Goal: Task Accomplishment & Management: Complete application form

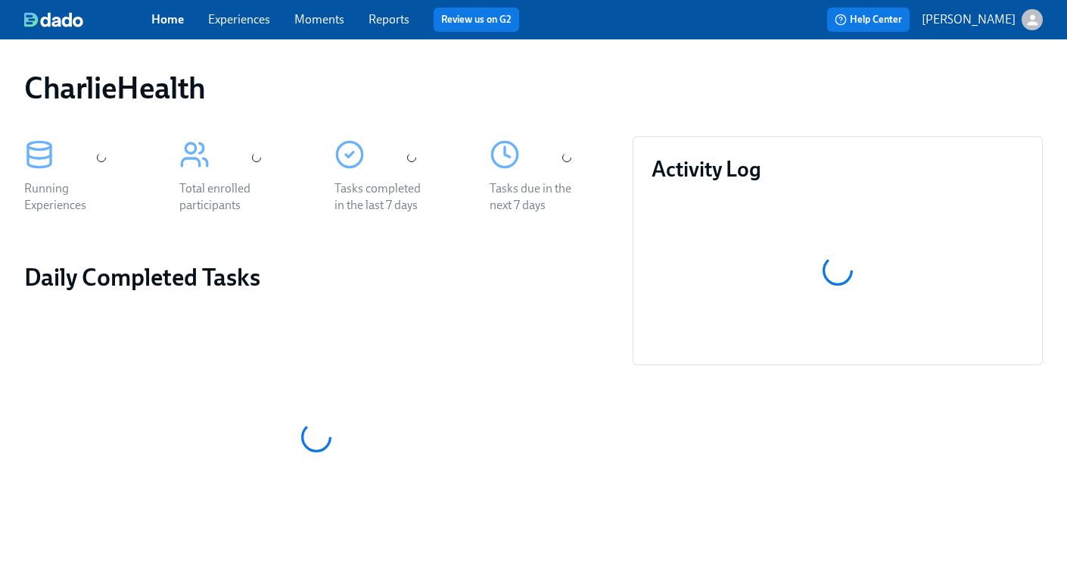
click at [244, 22] on link "Experiences" at bounding box center [239, 19] width 62 height 14
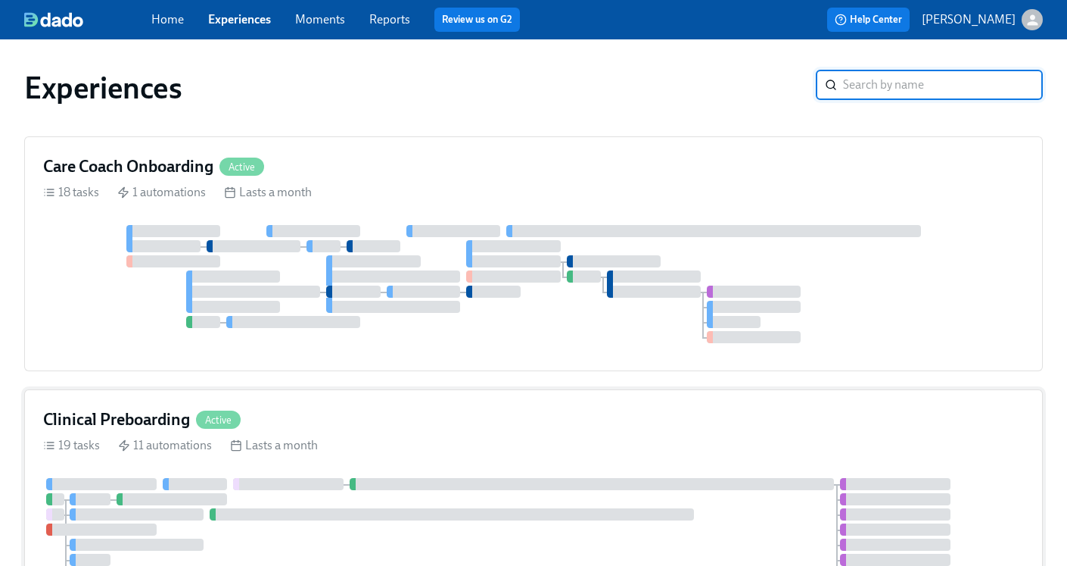
scroll to position [86, 0]
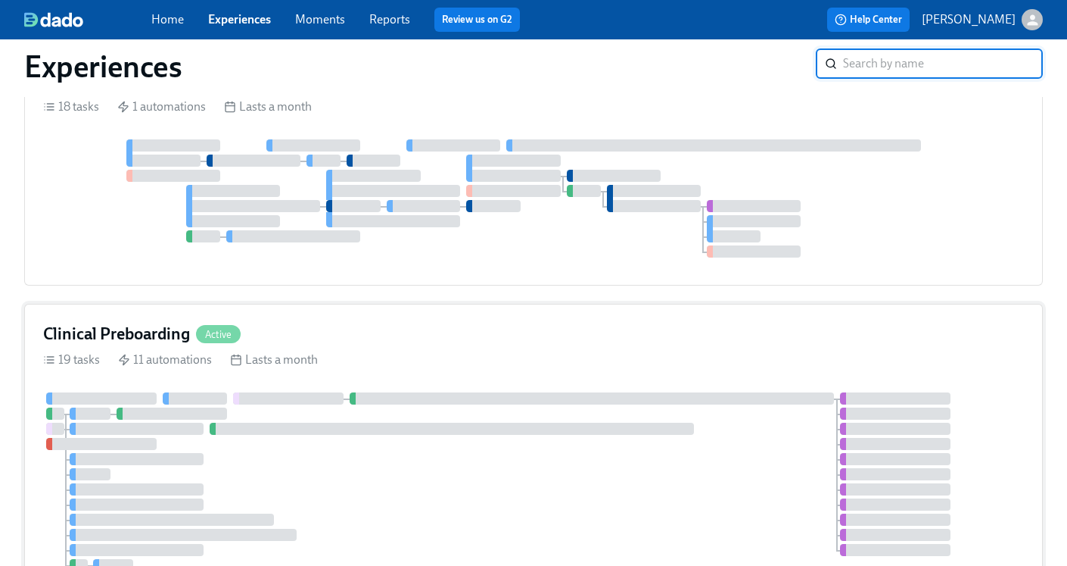
click at [136, 335] on h4 "Clinical Preboarding" at bounding box center [116, 334] width 147 height 23
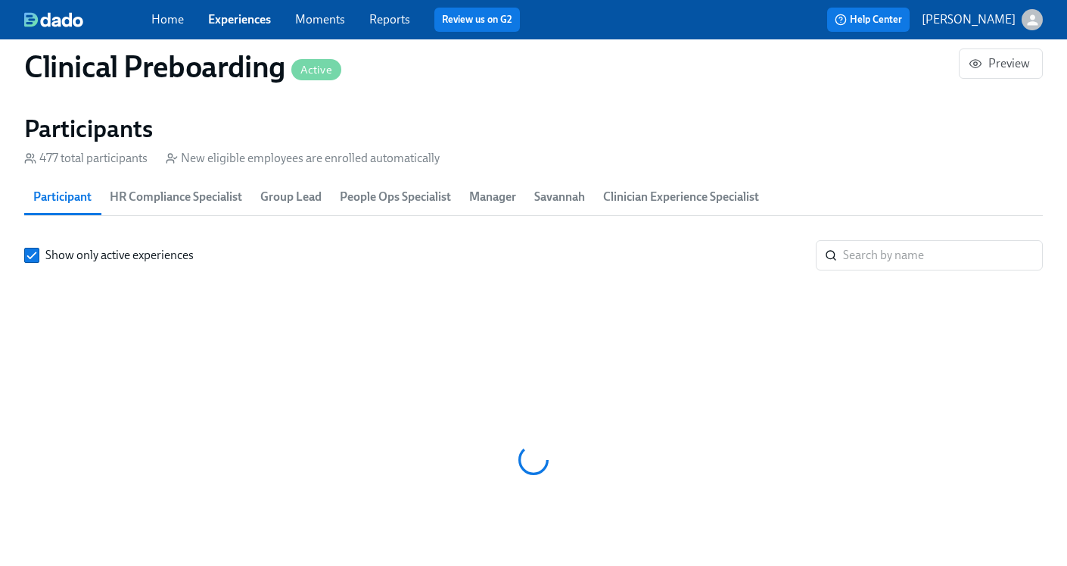
scroll to position [0, 19850]
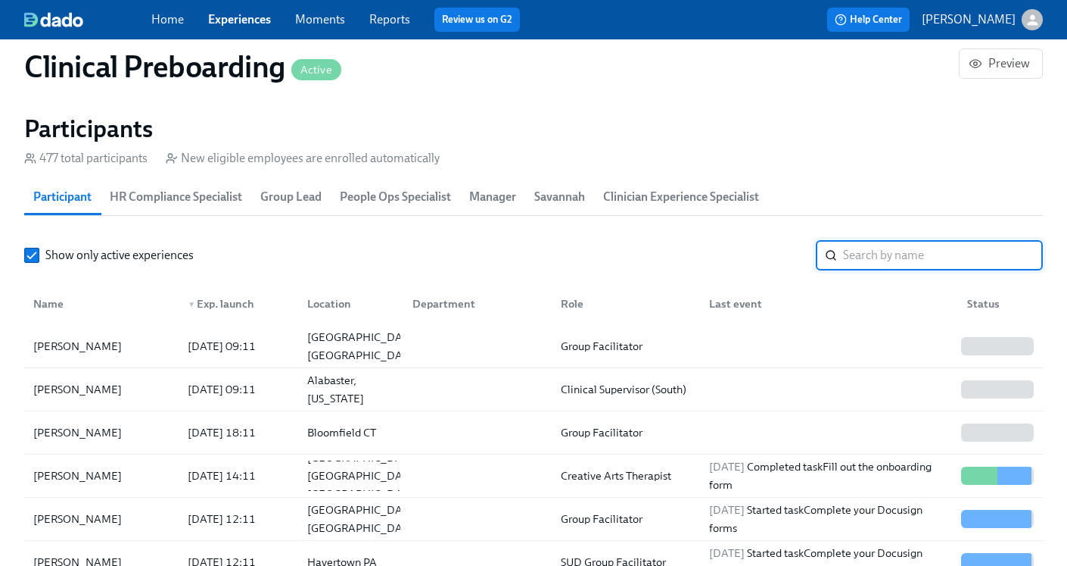
click at [889, 254] on input "search" at bounding box center [943, 255] width 200 height 30
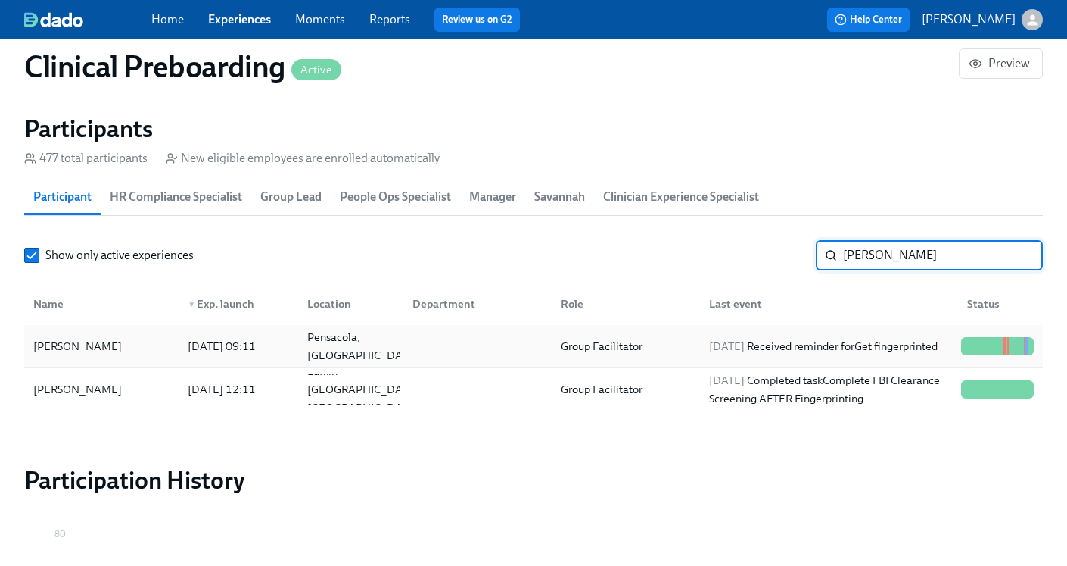
click at [639, 333] on div "Group Facilitator" at bounding box center [623, 346] width 148 height 30
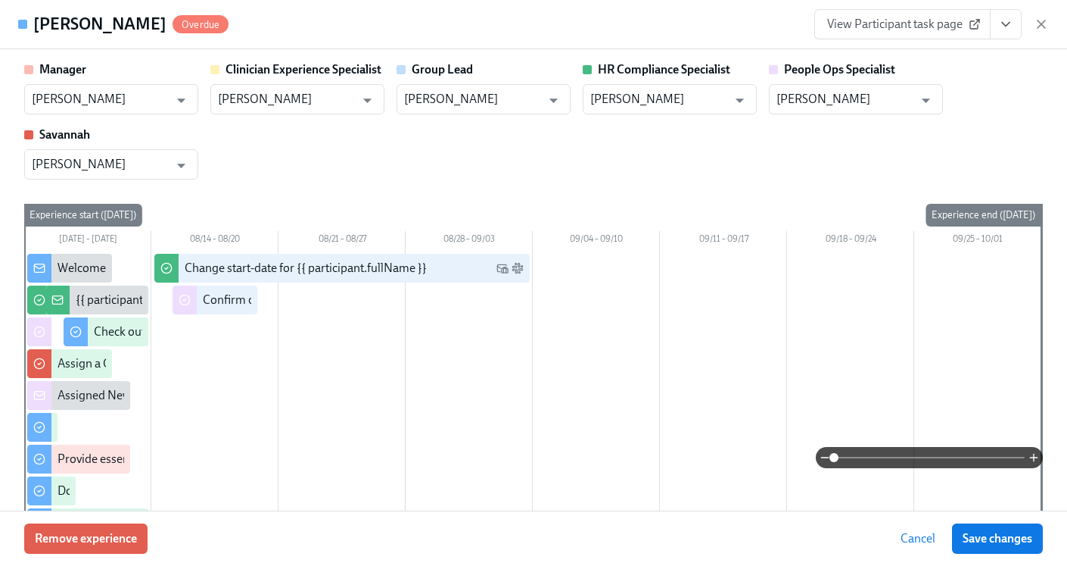
click at [1005, 30] on icon "View task page" at bounding box center [1006, 24] width 15 height 15
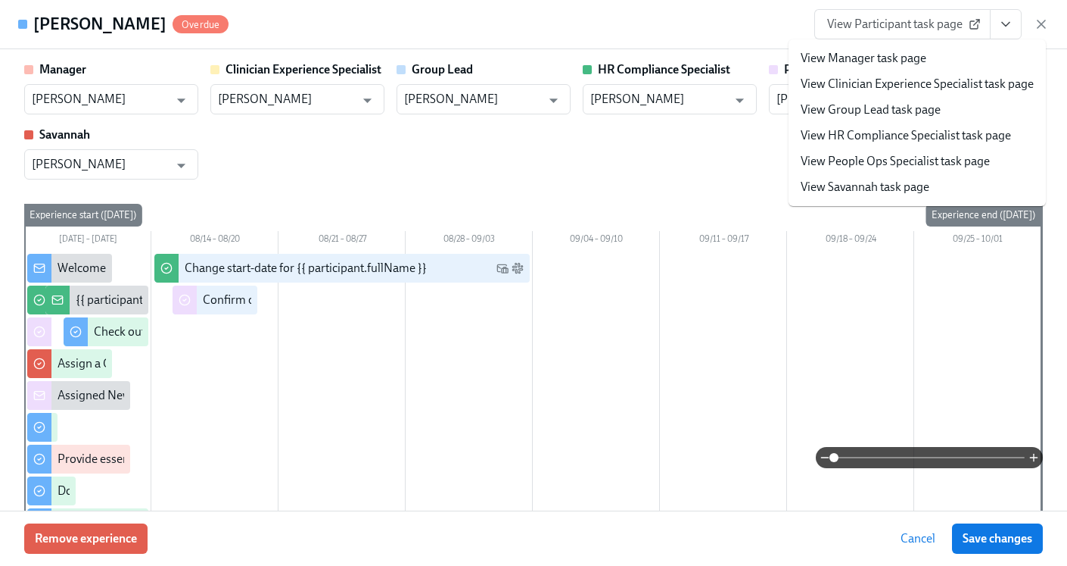
click at [911, 143] on link "View HR Compliance Specialist task page" at bounding box center [906, 135] width 210 height 17
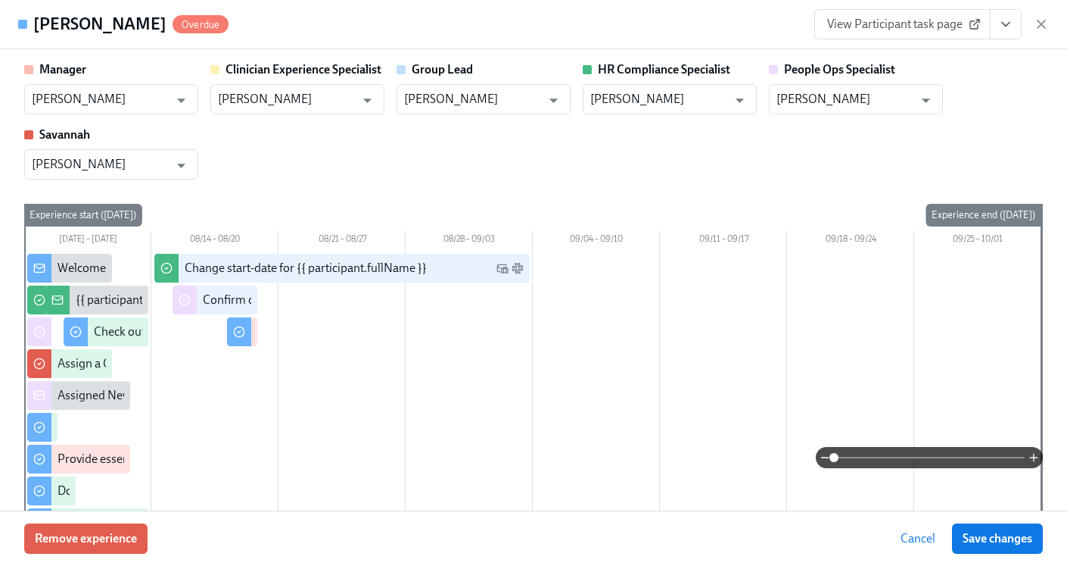
scroll to position [0, 20978]
click at [1041, 33] on div "View Participant task page" at bounding box center [932, 24] width 235 height 30
click at [1041, 26] on icon "button" at bounding box center [1041, 24] width 15 height 15
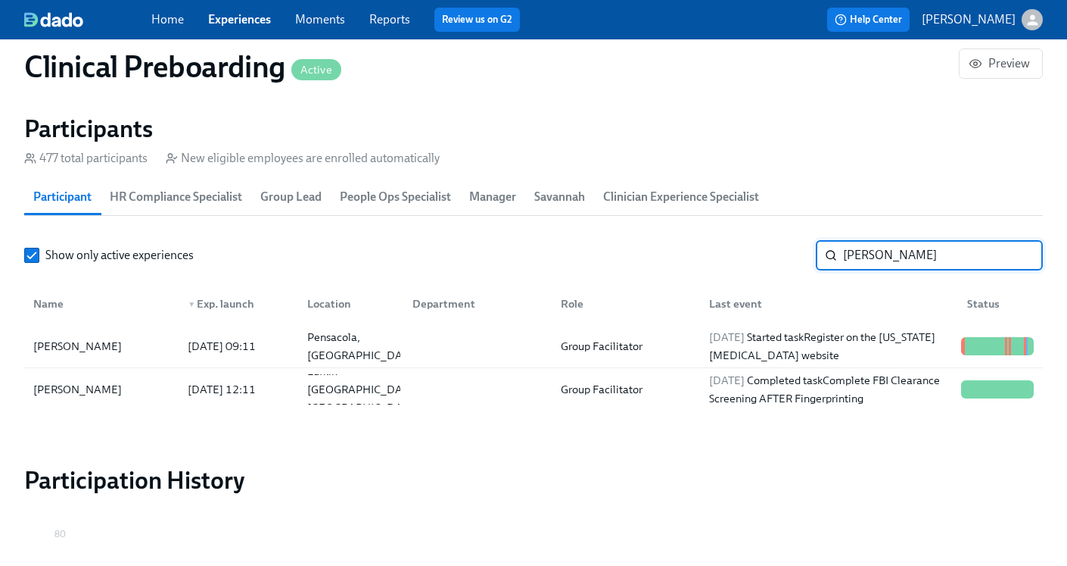
drag, startPoint x: 933, startPoint y: 255, endPoint x: 721, endPoint y: 244, distance: 211.5
click at [721, 244] on div "Show only active experiences Jeremy ​" at bounding box center [533, 255] width 1019 height 30
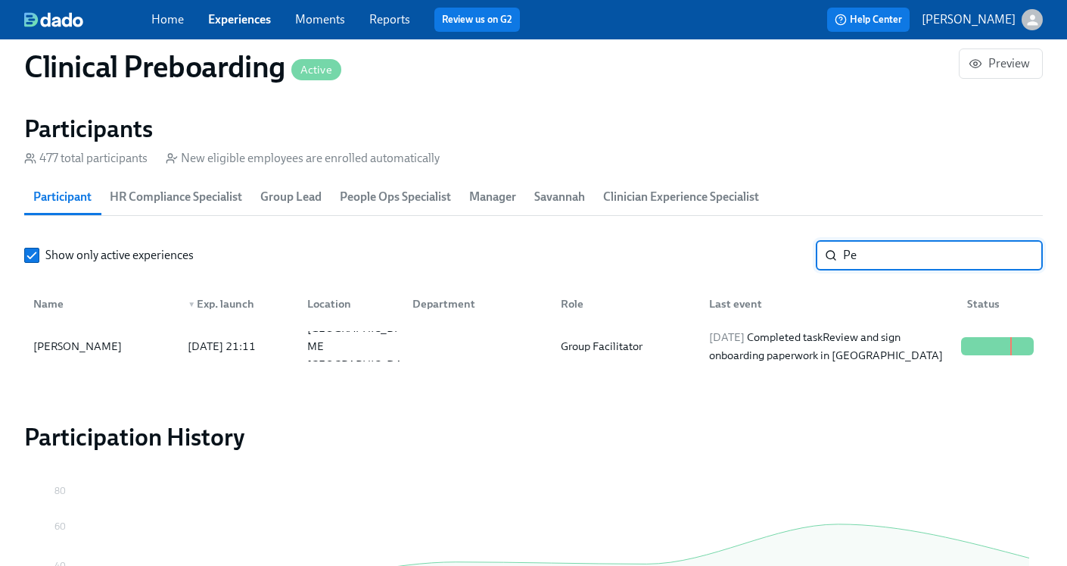
type input "P"
click at [606, 340] on div "Group Facilitator" at bounding box center [602, 346] width 94 height 18
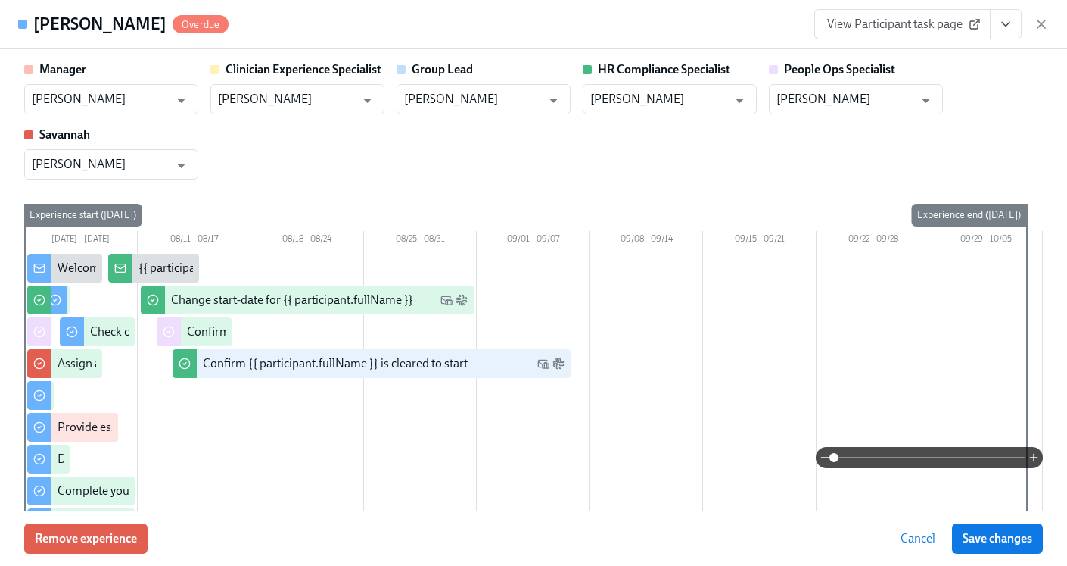
click at [1008, 24] on icon "View task page" at bounding box center [1006, 25] width 8 height 4
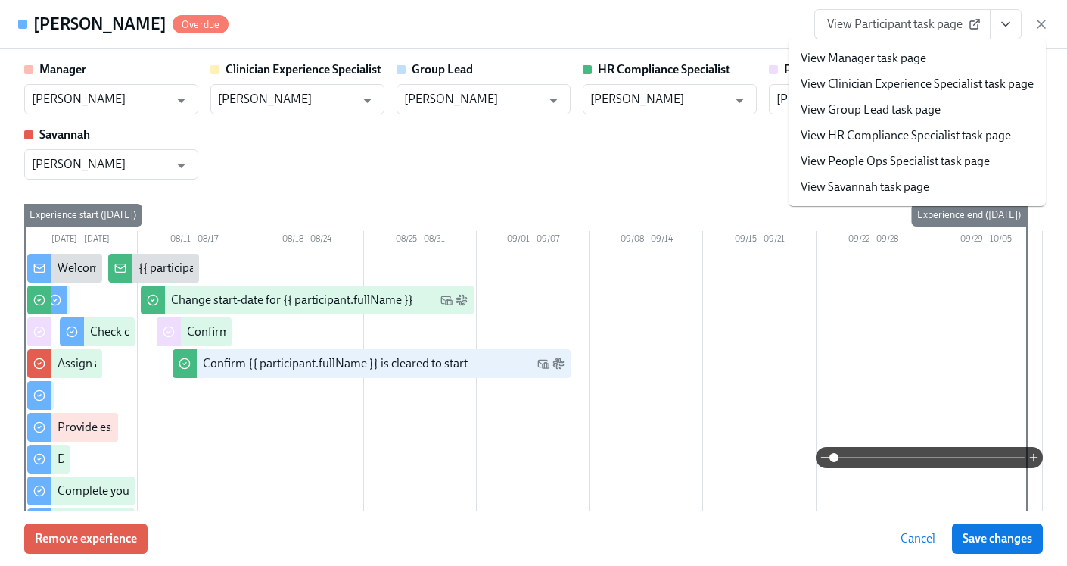
click at [902, 143] on link "View HR Compliance Specialist task page" at bounding box center [906, 135] width 210 height 17
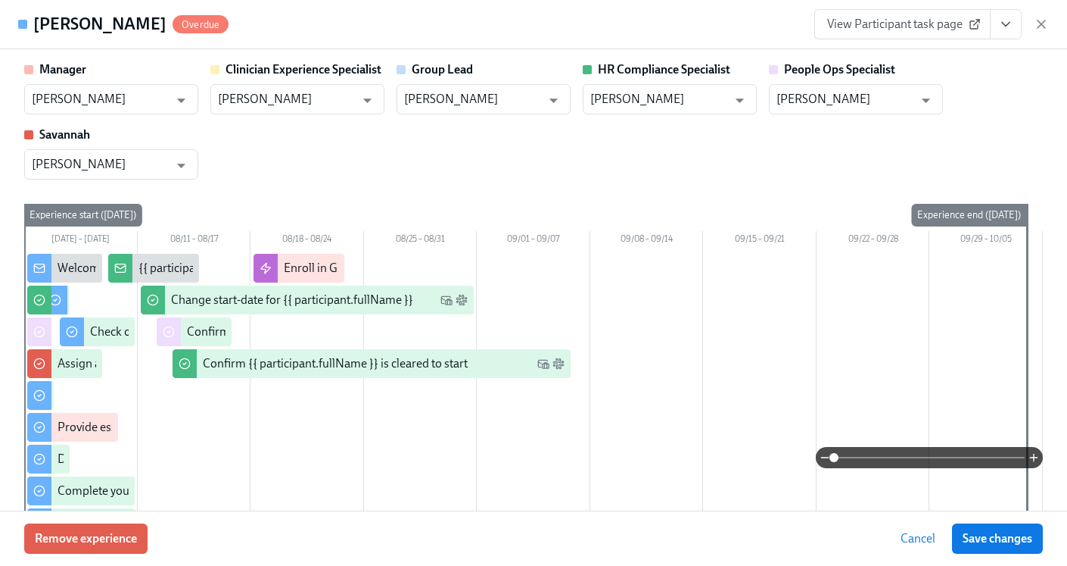
click at [1002, 31] on icon "View task page" at bounding box center [1006, 24] width 15 height 15
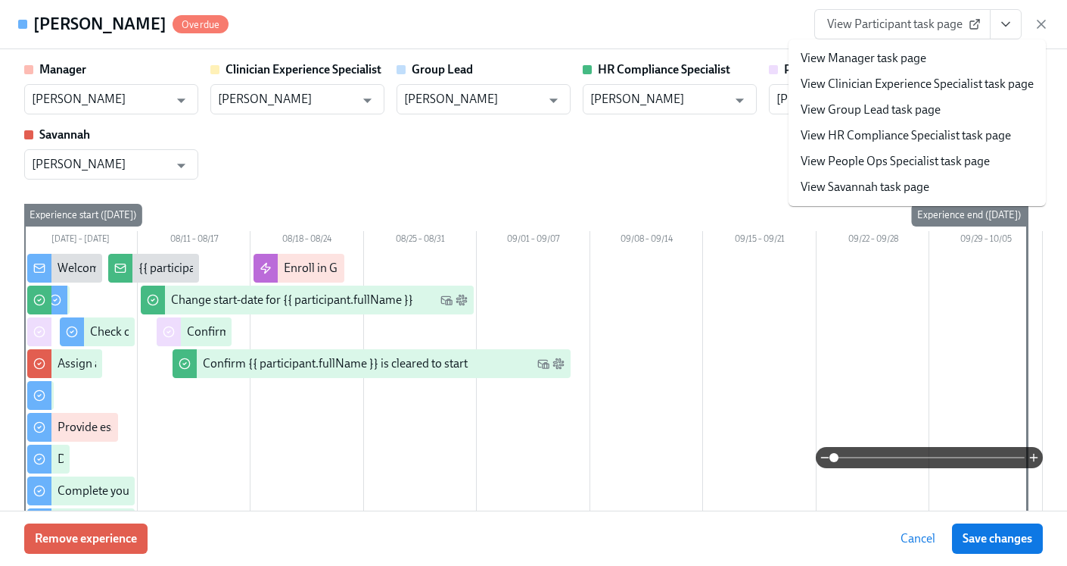
click at [1049, 26] on icon "button" at bounding box center [1041, 24] width 15 height 15
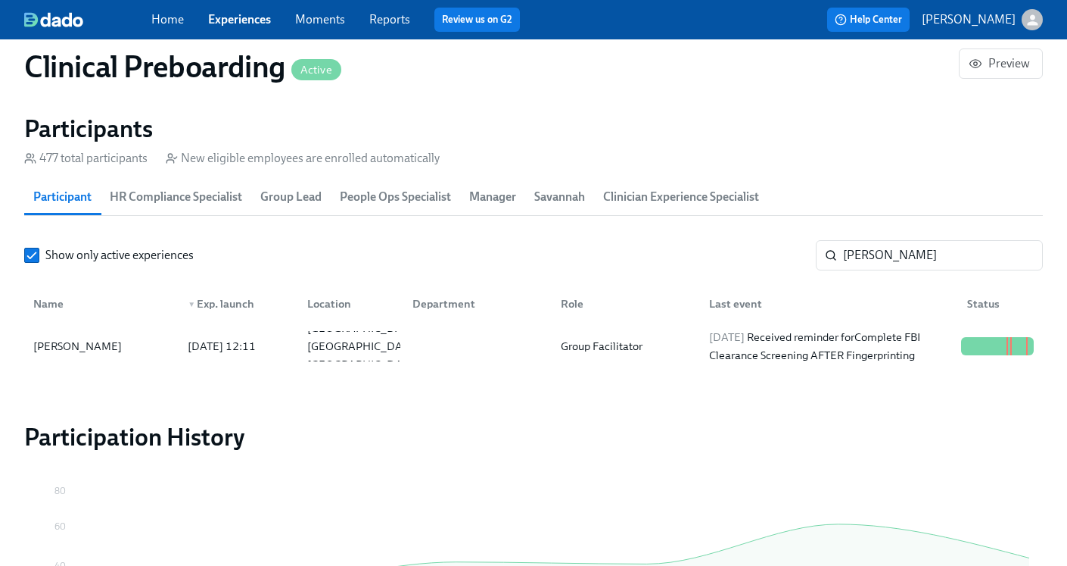
click at [1038, 26] on icon "button" at bounding box center [1033, 20] width 16 height 16
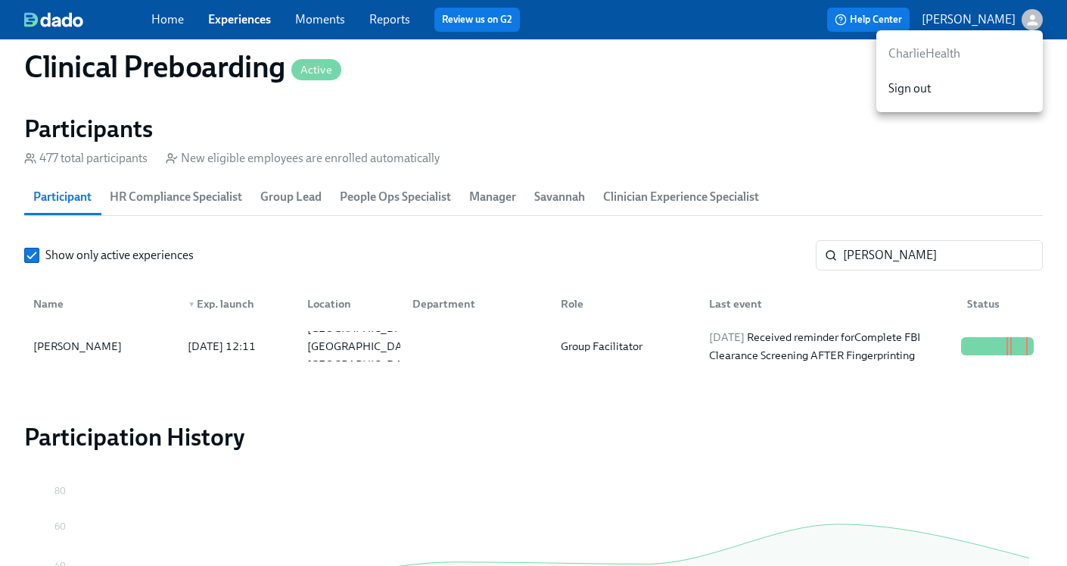
click at [824, 218] on div at bounding box center [533, 283] width 1067 height 566
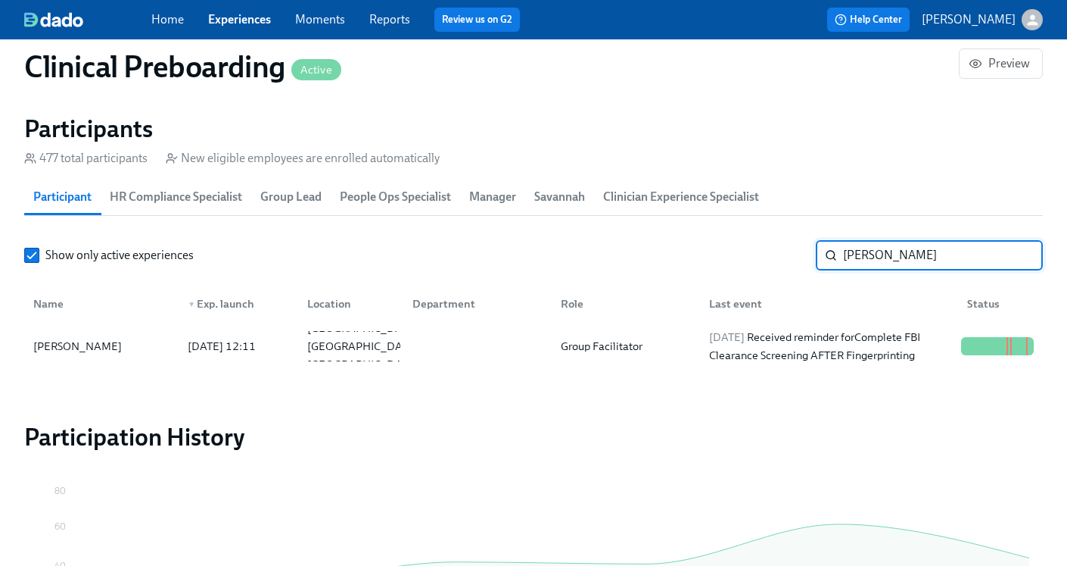
drag, startPoint x: 897, startPoint y: 254, endPoint x: 793, endPoint y: 248, distance: 103.9
click at [793, 250] on div "Show only active experiences Shana ​" at bounding box center [533, 255] width 1019 height 30
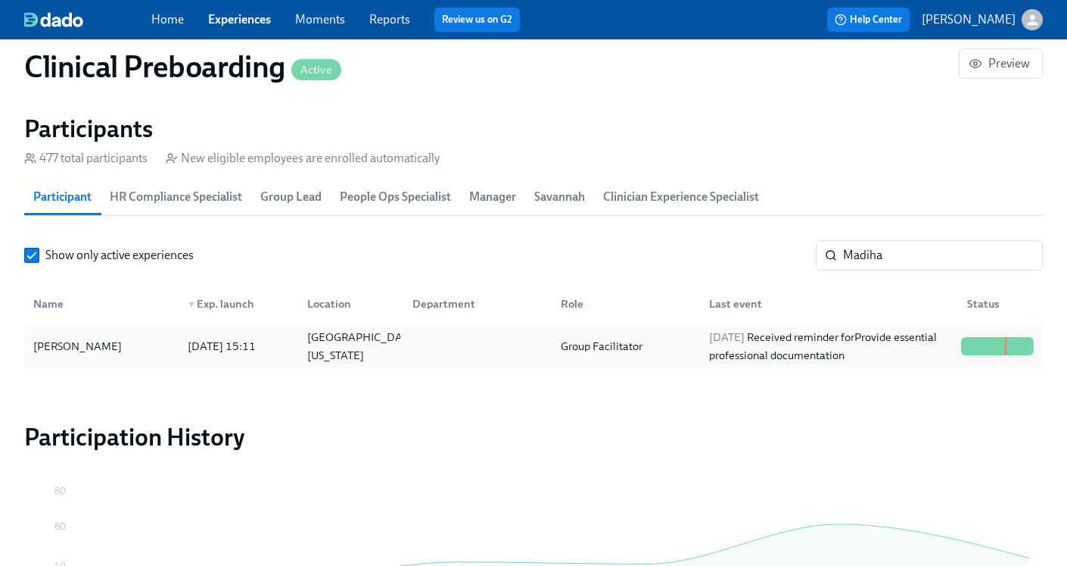
click at [675, 336] on div "Group Facilitator" at bounding box center [623, 346] width 148 height 30
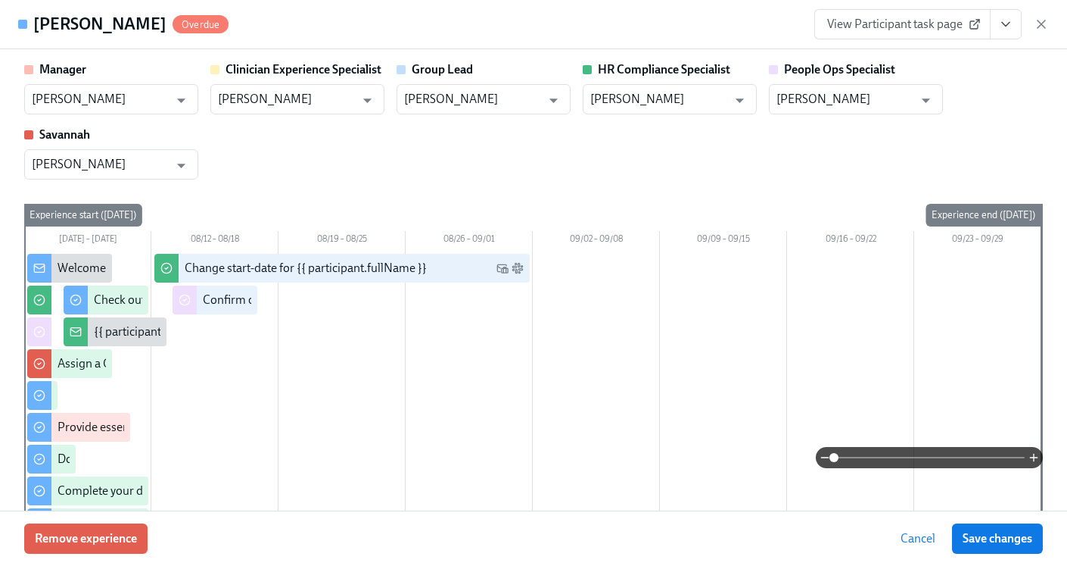
click at [1011, 23] on icon "View task page" at bounding box center [1006, 24] width 15 height 15
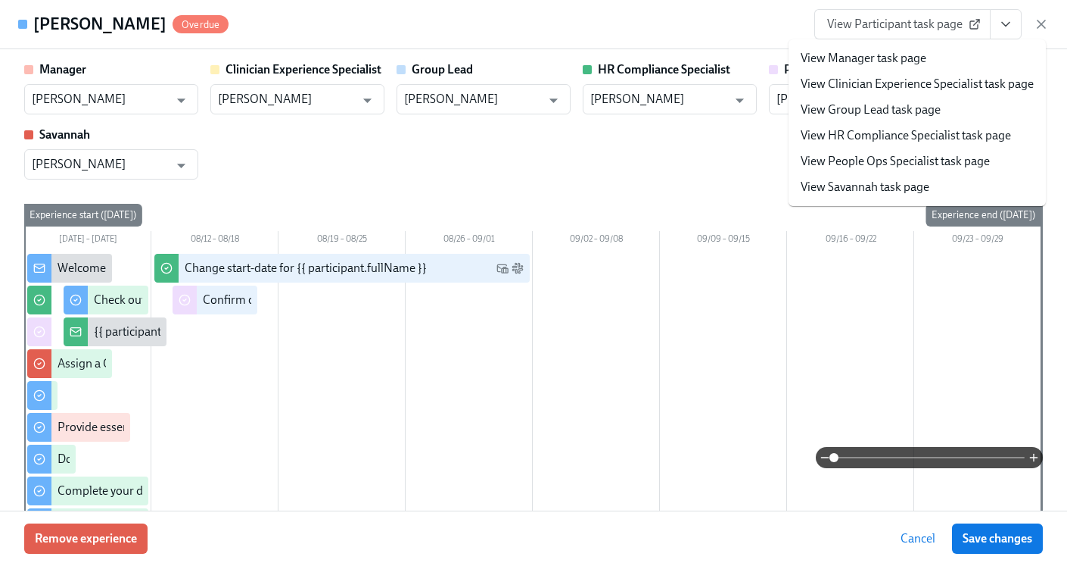
click at [912, 139] on link "View HR Compliance Specialist task page" at bounding box center [906, 135] width 210 height 17
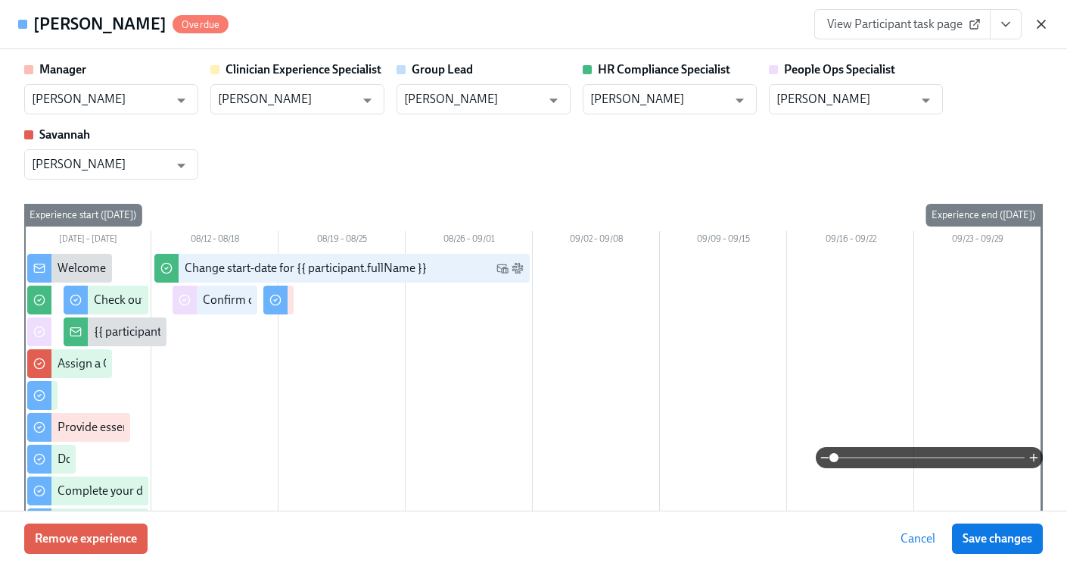
click at [1035, 23] on icon "button" at bounding box center [1041, 24] width 15 height 15
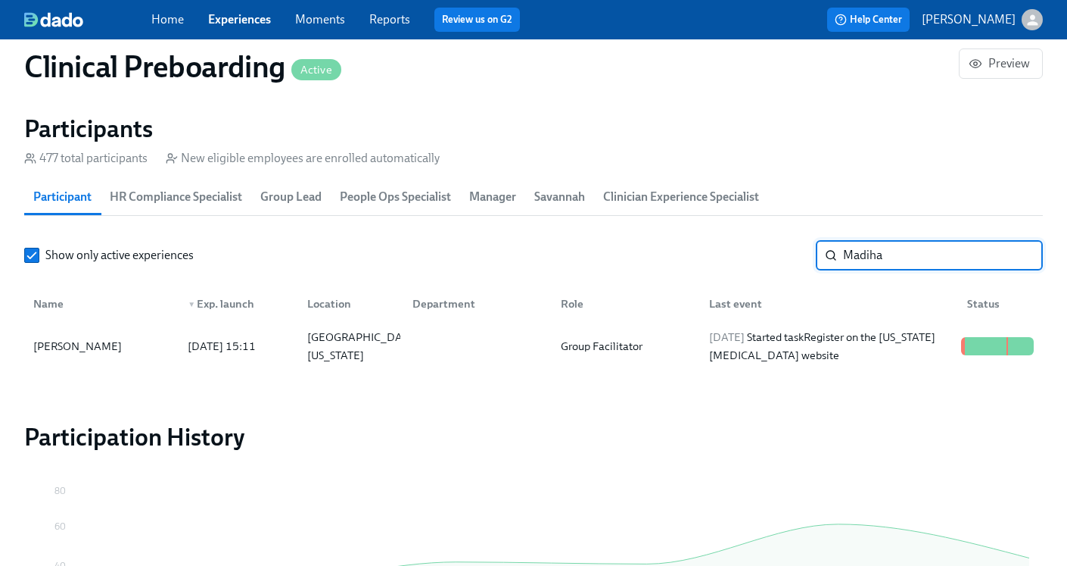
drag, startPoint x: 898, startPoint y: 260, endPoint x: 702, endPoint y: 236, distance: 197.6
click at [702, 236] on section "Participants 477 total participants New eligible employees are enrolled automat…" at bounding box center [533, 244] width 1019 height 260
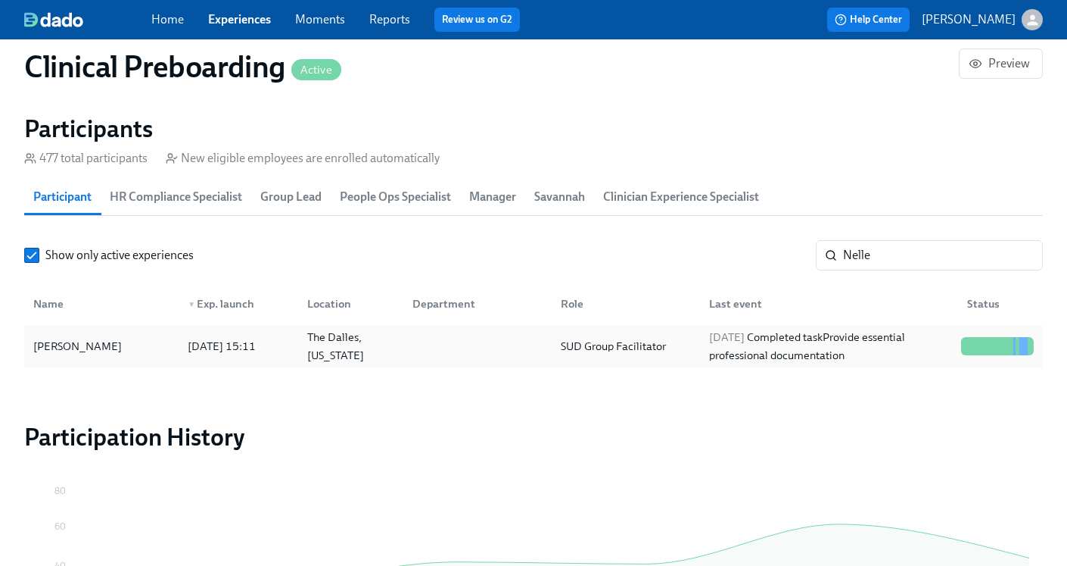
click at [685, 338] on div "SUD Group Facilitator" at bounding box center [623, 346] width 148 height 30
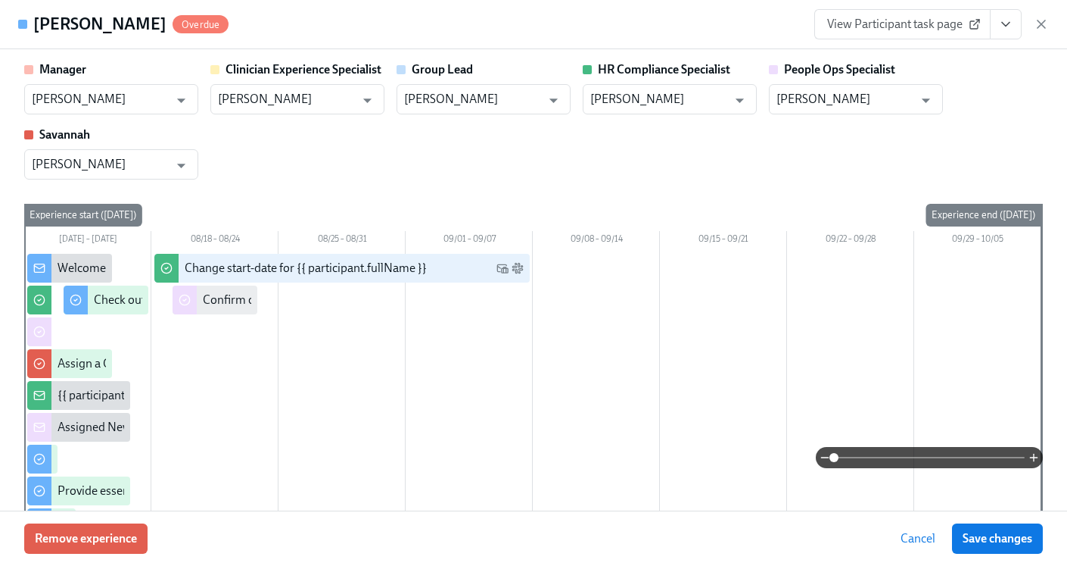
click at [999, 25] on icon "View task page" at bounding box center [1006, 24] width 15 height 15
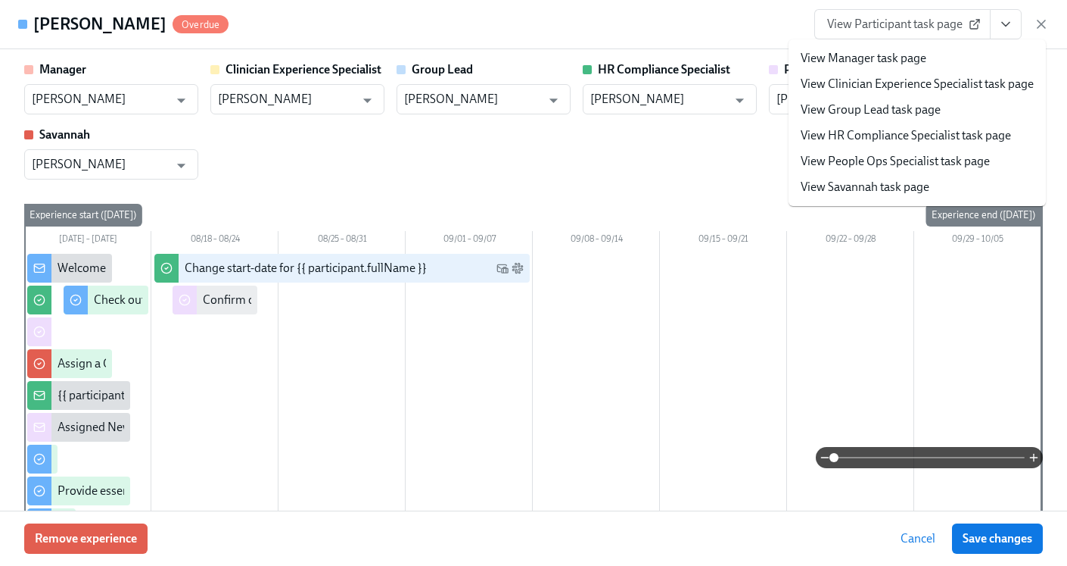
click at [930, 131] on link "View HR Compliance Specialist task page" at bounding box center [906, 135] width 210 height 17
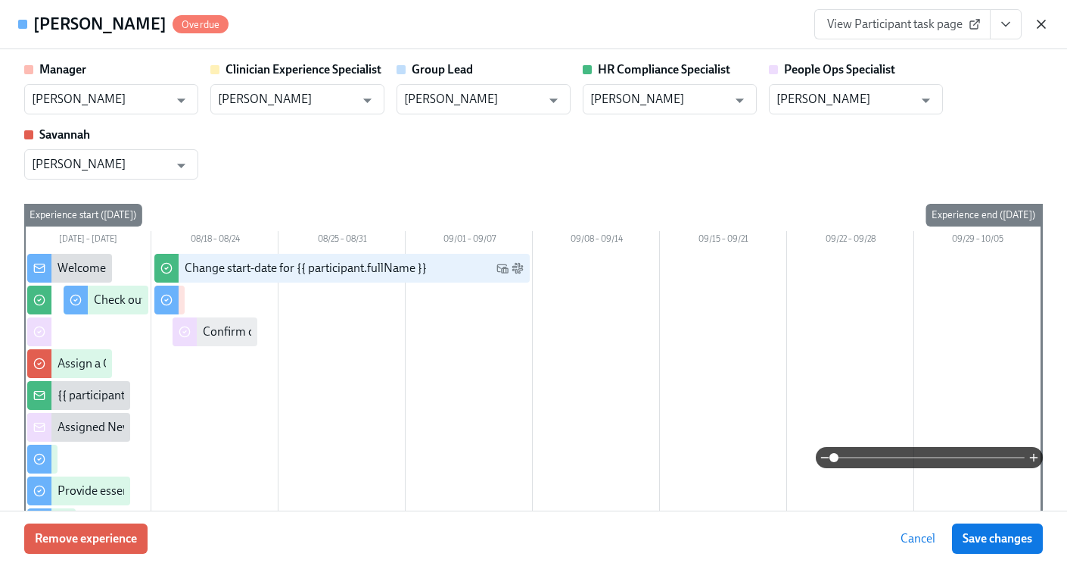
click at [1042, 24] on icon "button" at bounding box center [1042, 24] width 8 height 8
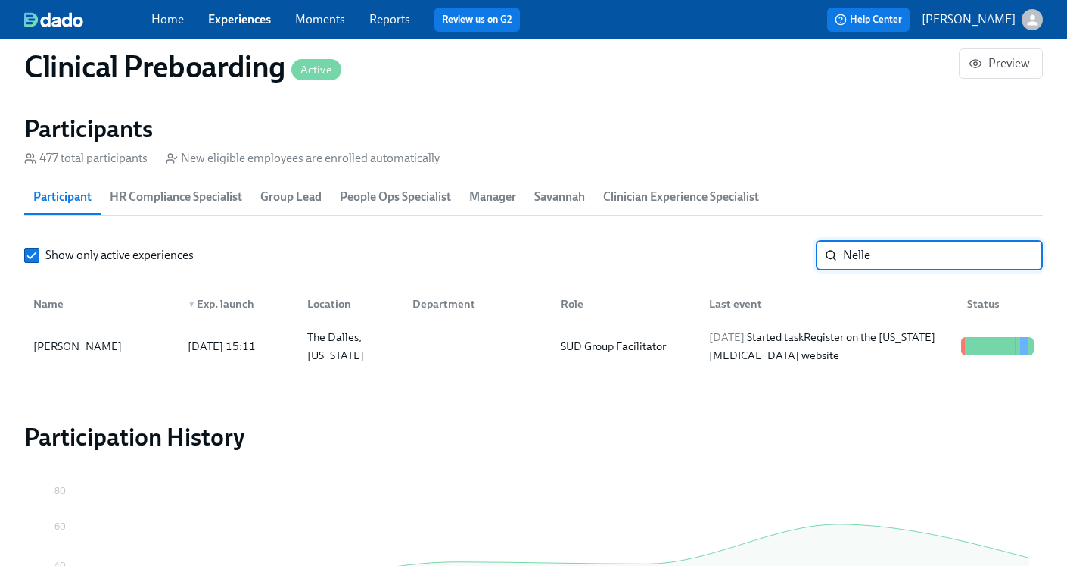
drag, startPoint x: 896, startPoint y: 254, endPoint x: 675, endPoint y: 254, distance: 221.1
click at [676, 257] on div "Show only active experiences Nelle ​" at bounding box center [533, 255] width 1019 height 30
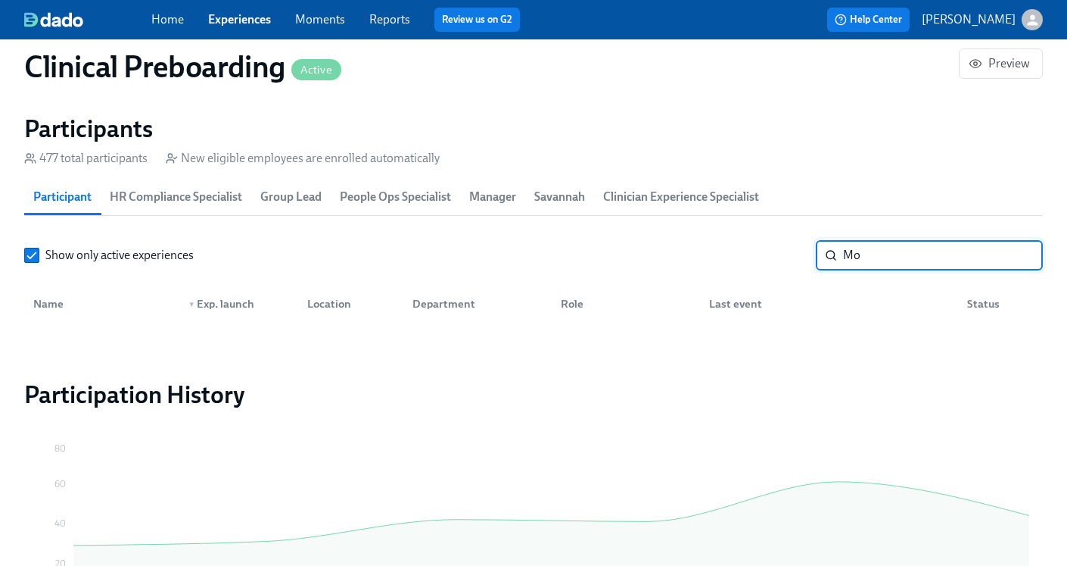
type input "M"
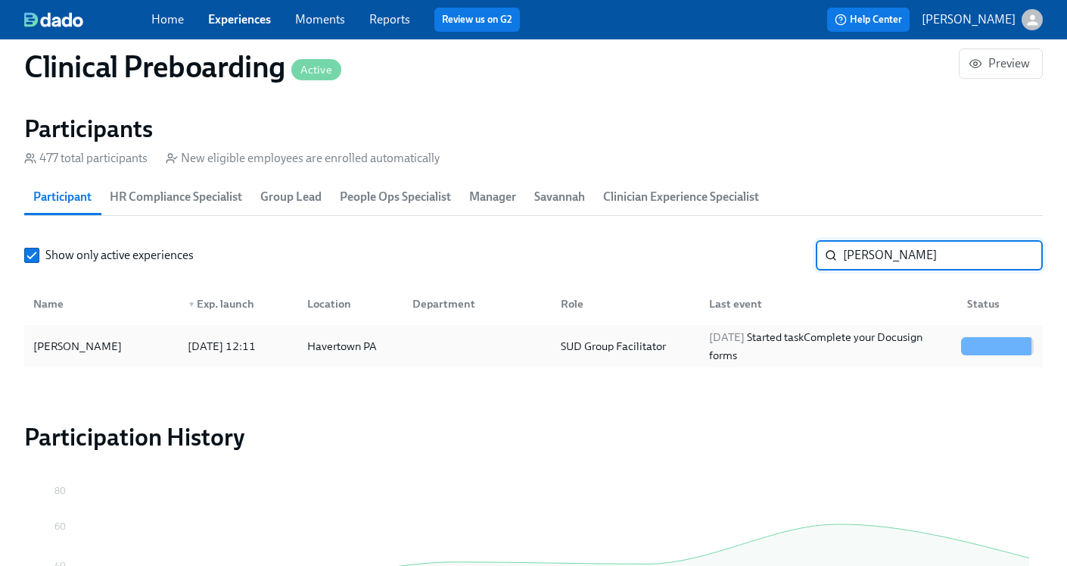
type input "Marano"
click at [879, 351] on div "2025/08/17 Started task Complete your Docusign forms" at bounding box center [829, 346] width 252 height 36
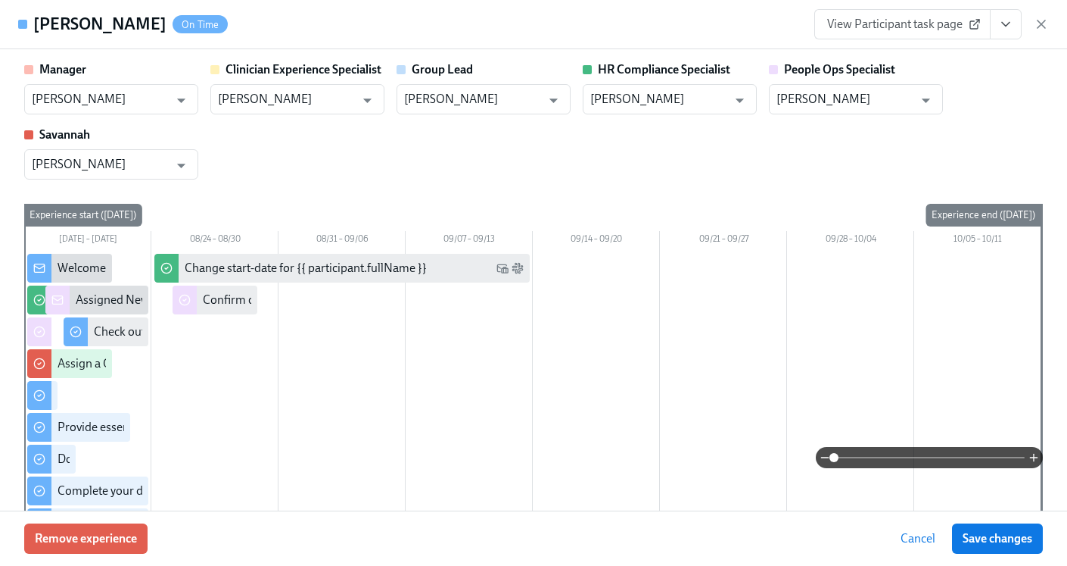
click at [1002, 18] on icon "View task page" at bounding box center [1006, 24] width 15 height 15
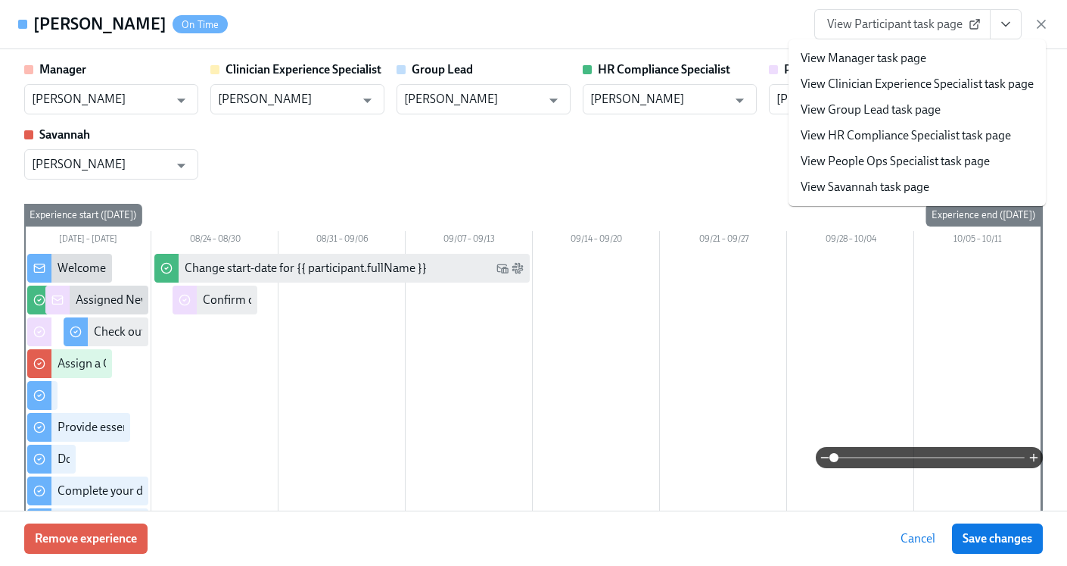
click at [871, 132] on link "View HR Compliance Specialist task page" at bounding box center [906, 135] width 210 height 17
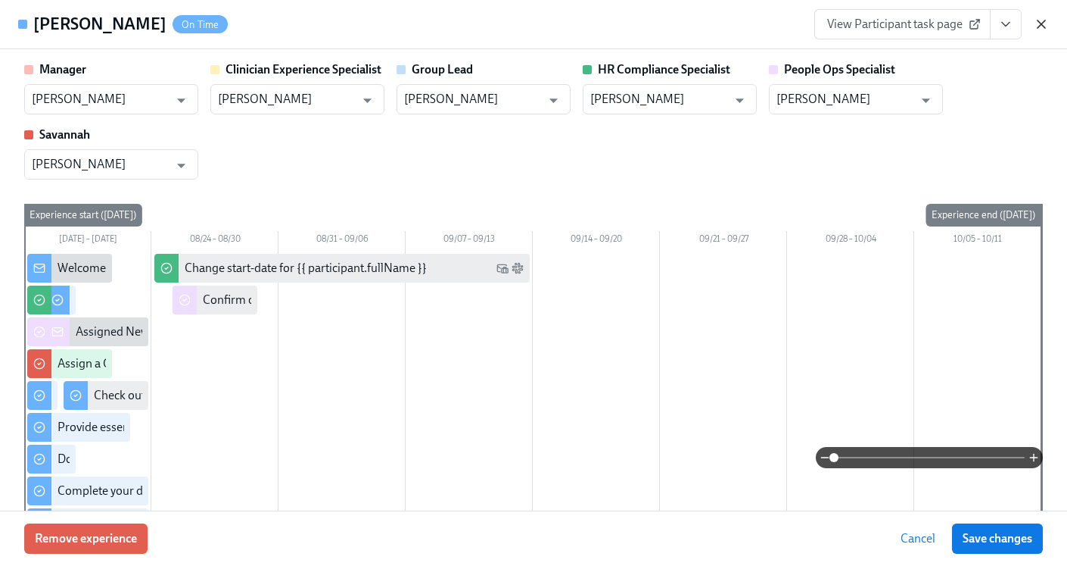
click at [1043, 26] on icon "button" at bounding box center [1042, 24] width 8 height 8
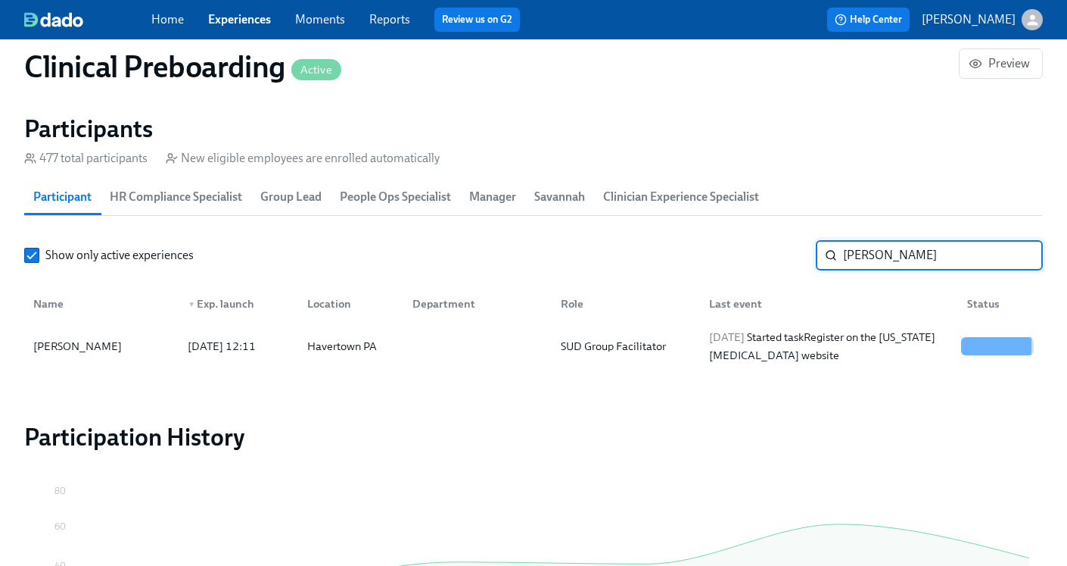
drag, startPoint x: 922, startPoint y: 260, endPoint x: 790, endPoint y: 258, distance: 132.5
click at [790, 258] on div "Show only active experiences Marano ​" at bounding box center [533, 255] width 1019 height 30
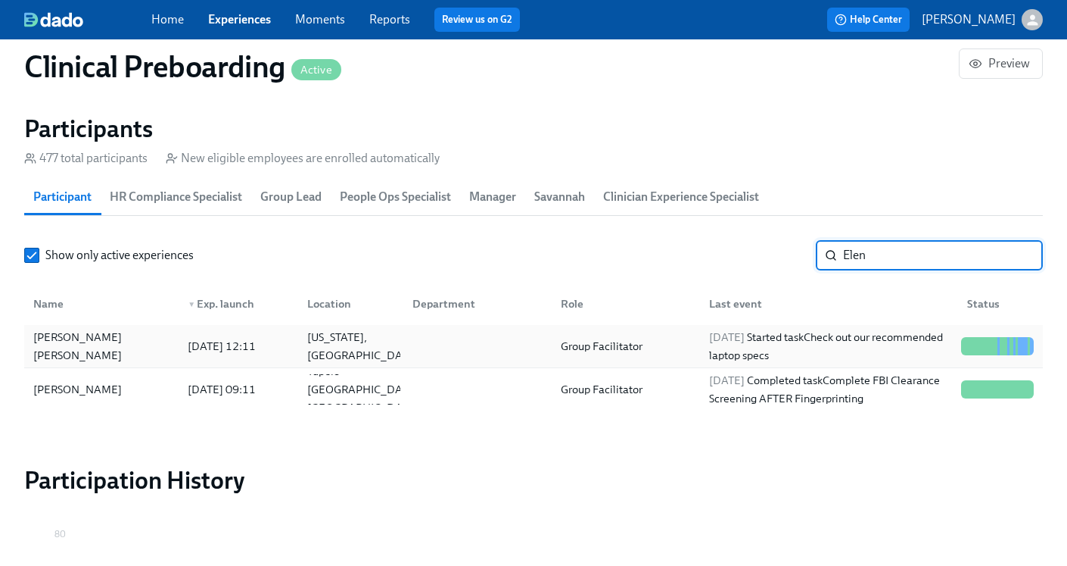
type input "Elen"
click at [802, 347] on div "2025/08/15 Started task Check out our recommended laptop specs" at bounding box center [829, 346] width 252 height 36
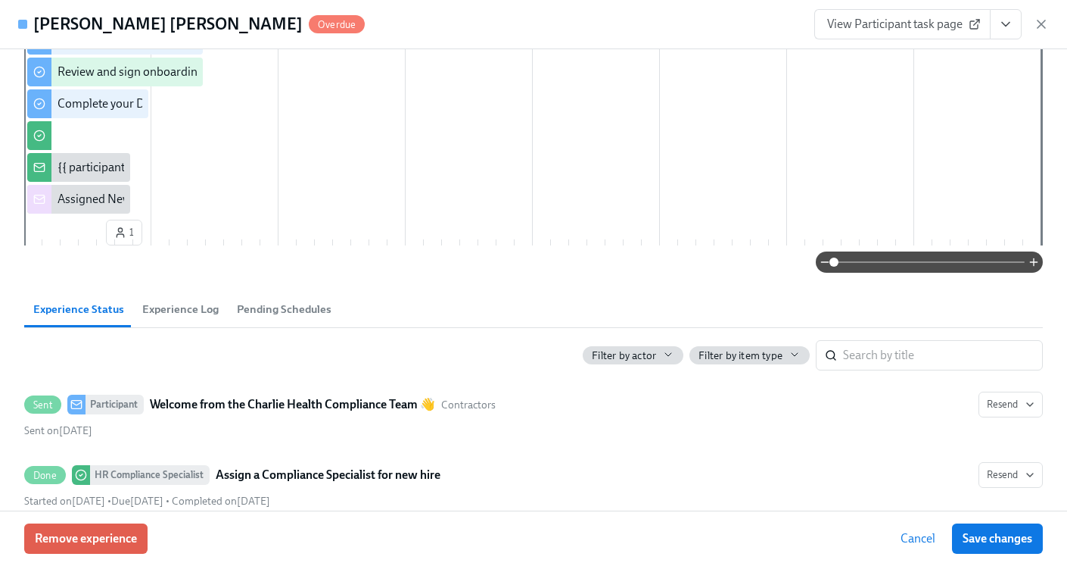
scroll to position [229, 0]
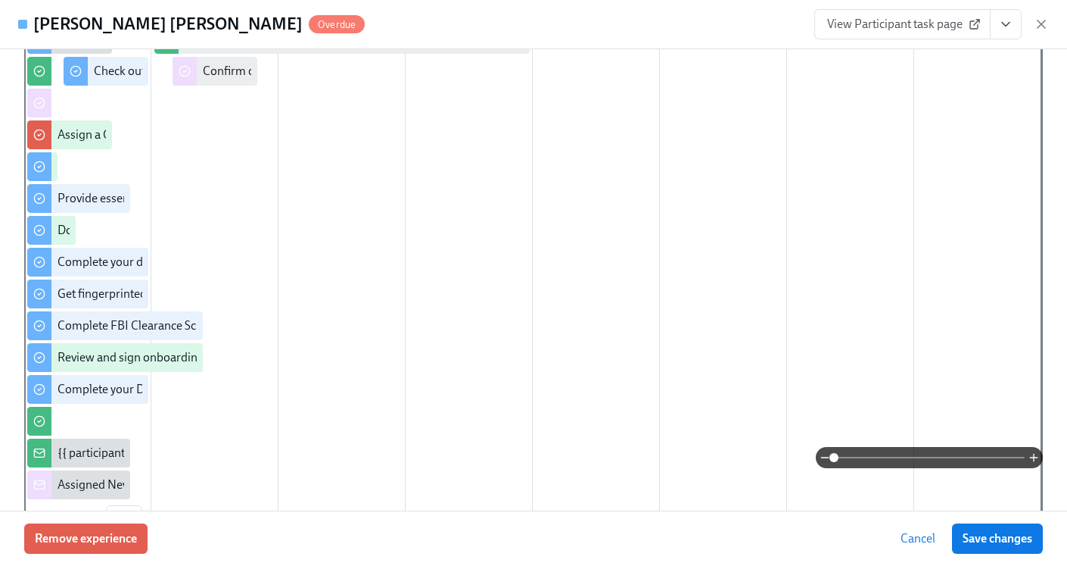
click at [1010, 33] on button "View task page" at bounding box center [1006, 24] width 32 height 30
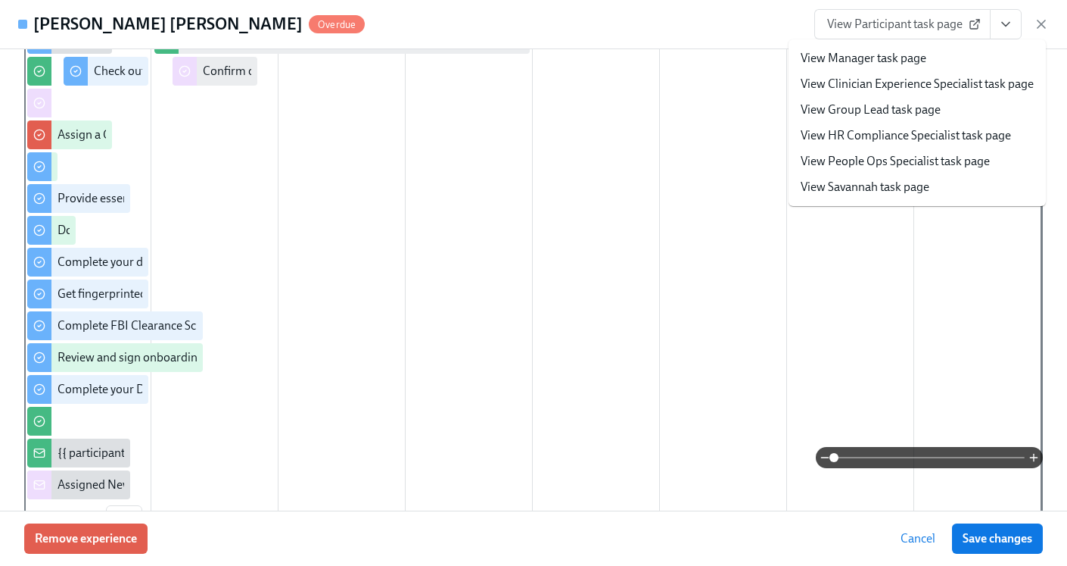
click at [927, 132] on link "View HR Compliance Specialist task page" at bounding box center [906, 135] width 210 height 17
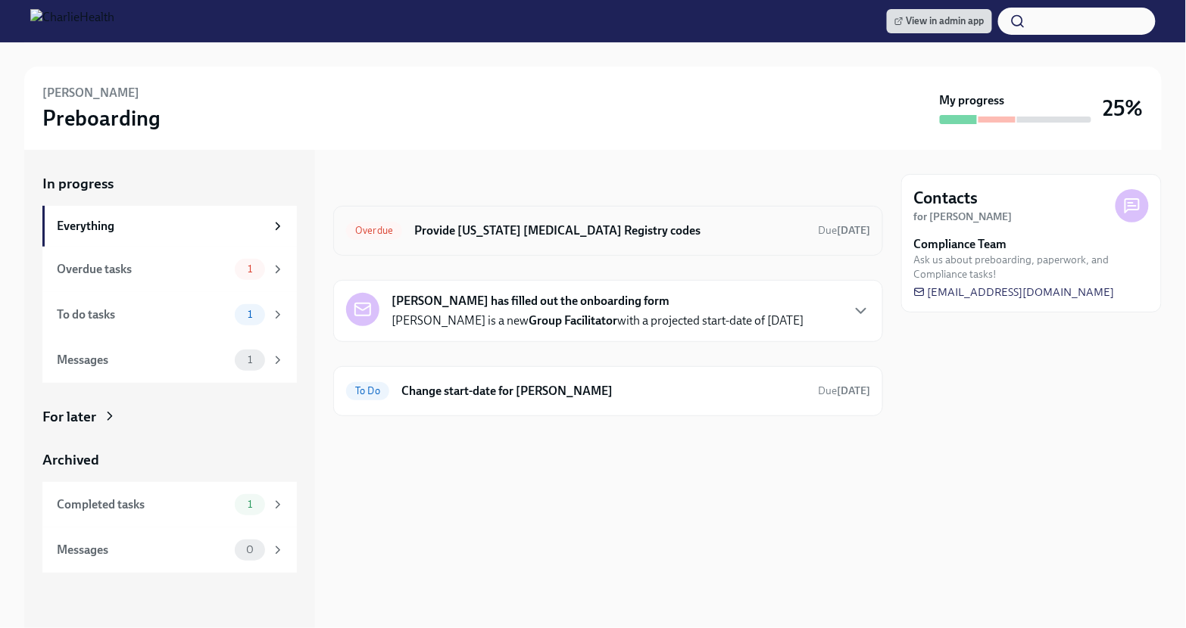
click at [640, 245] on div "Overdue Provide [US_STATE] [MEDICAL_DATA] Registry codes Due [DATE]" at bounding box center [608, 231] width 550 height 50
click at [567, 223] on h6 "Provide [US_STATE] [MEDICAL_DATA] Registry codes" at bounding box center [609, 231] width 391 height 17
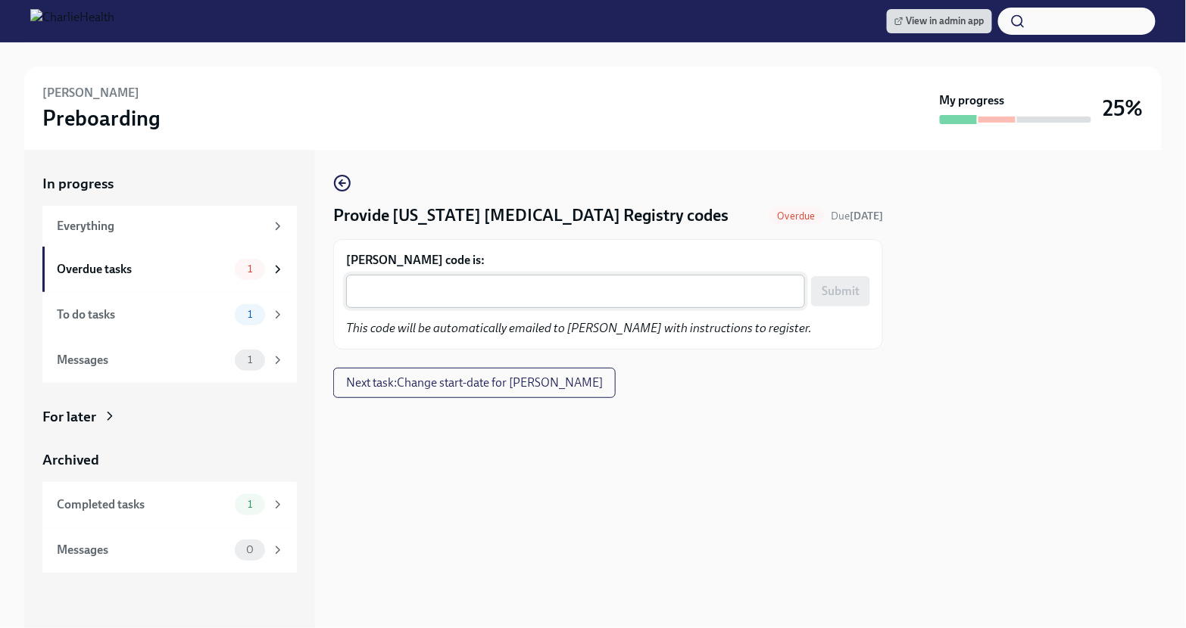
click at [430, 288] on textarea "Jeremy Davis's code is:" at bounding box center [575, 291] width 441 height 18
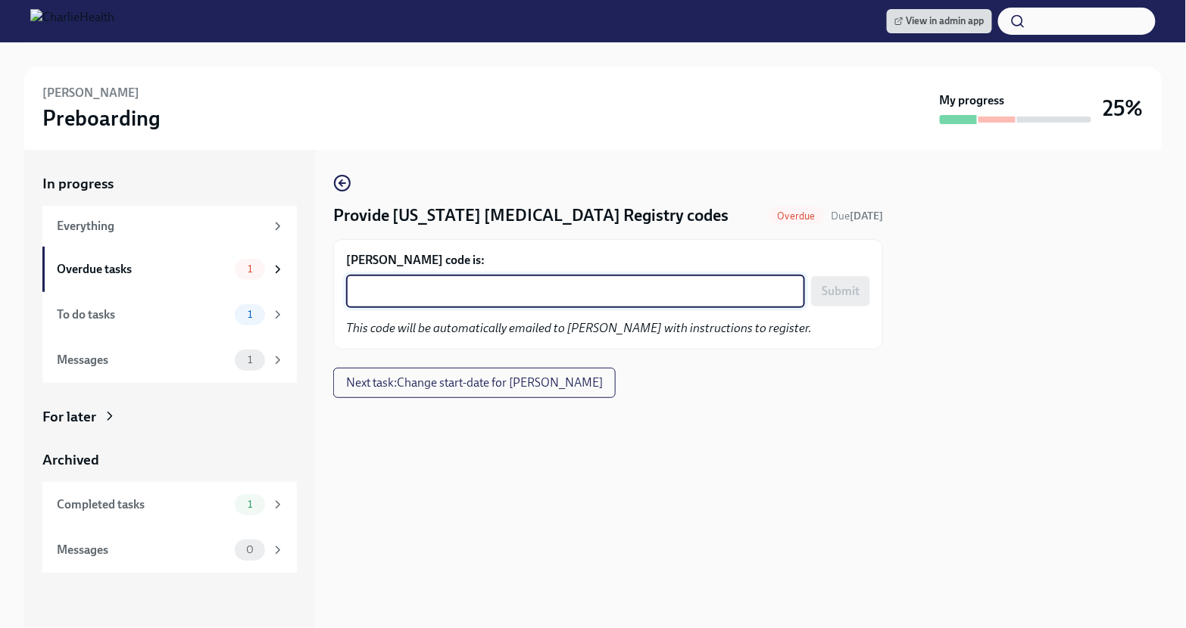
paste textarea "KFMLOPWCGRP7"
type textarea "KFMLOPWCGRP7"
click at [857, 288] on span "Submit" at bounding box center [840, 291] width 38 height 15
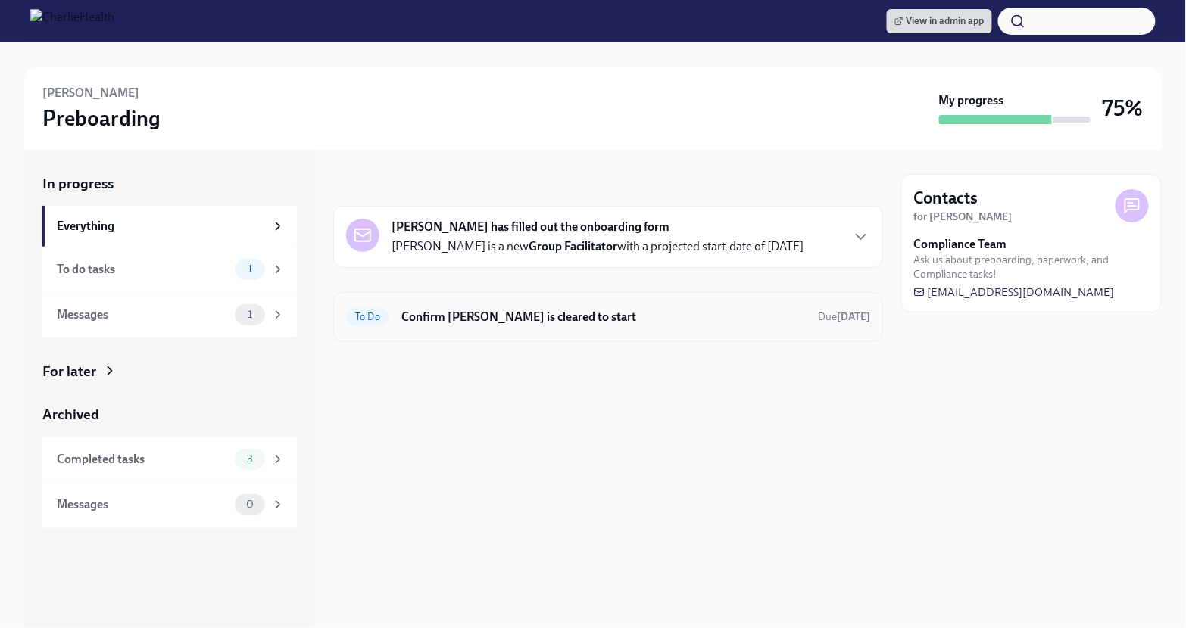
click at [551, 321] on h6 "Confirm Shana Pereira is cleared to start" at bounding box center [603, 317] width 404 height 17
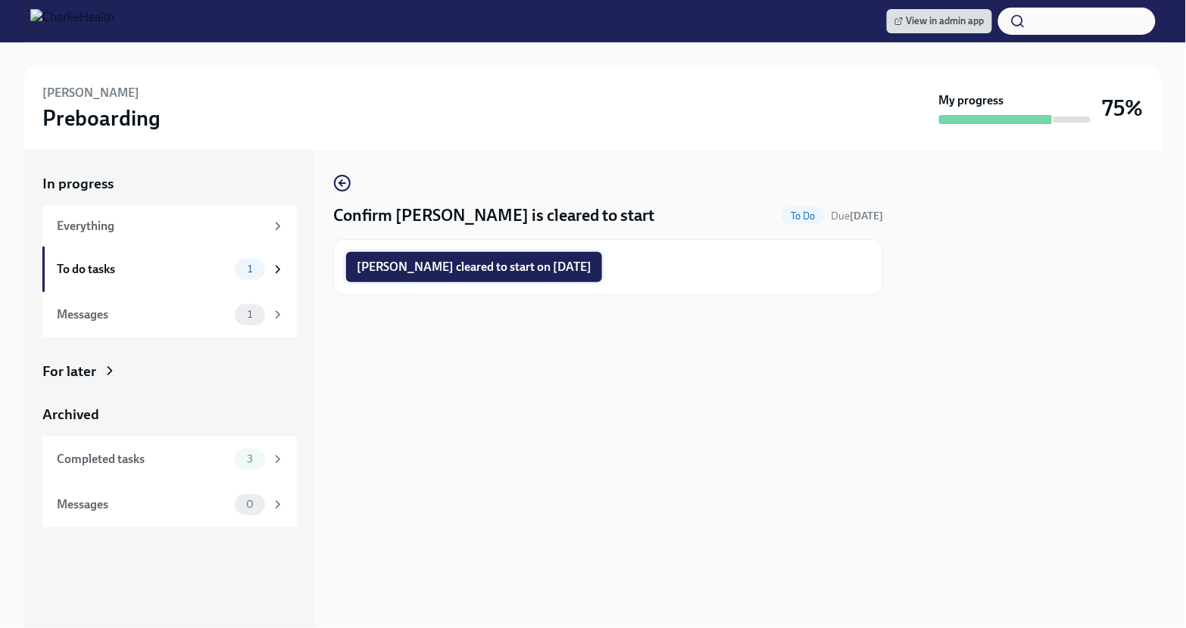
click at [476, 276] on button "Shana Pereira cleared to start on 08/18/2025" at bounding box center [474, 267] width 256 height 30
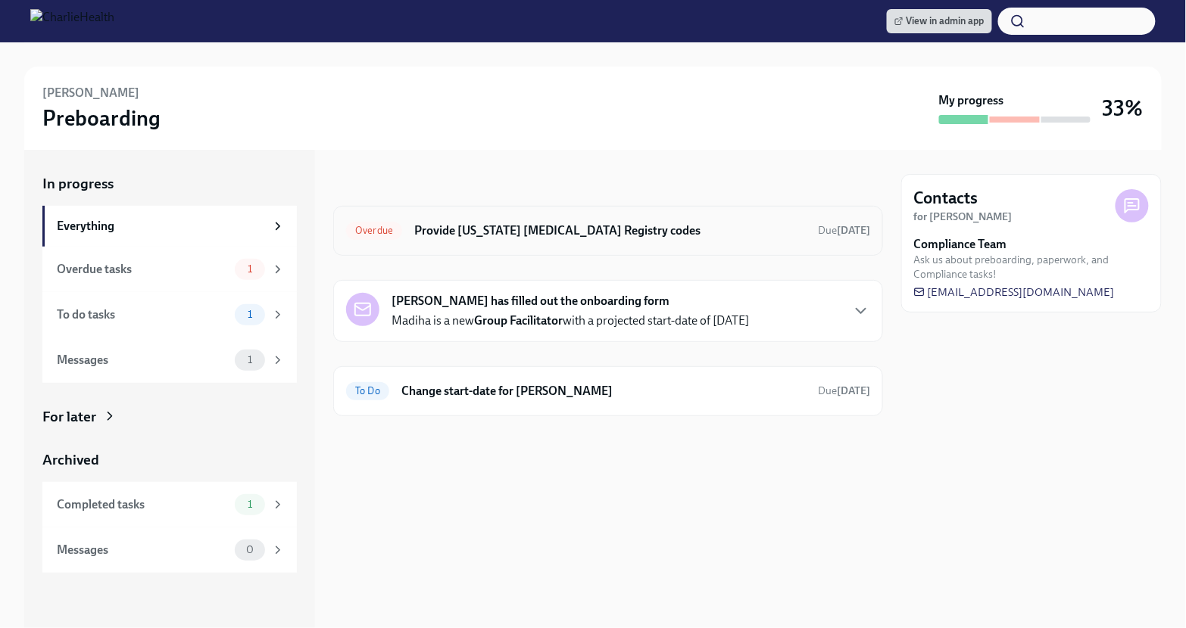
click at [678, 235] on h6 "Provide [US_STATE] [MEDICAL_DATA] Registry codes" at bounding box center [609, 231] width 391 height 17
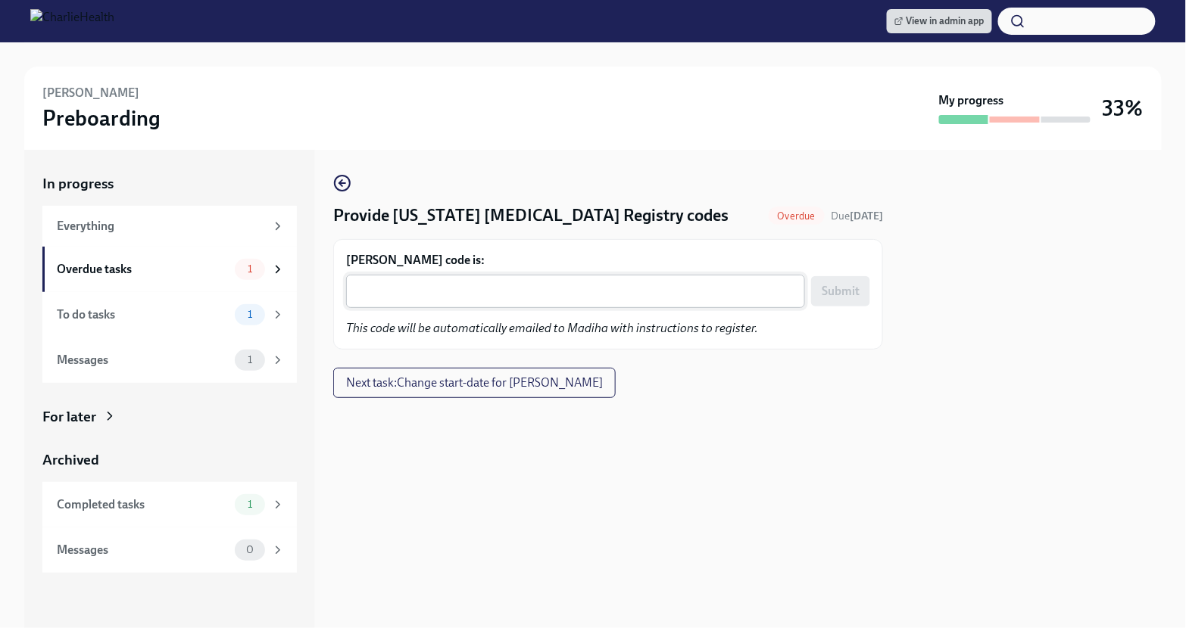
click at [523, 295] on textarea "Madiha Aziz's code is:" at bounding box center [575, 291] width 441 height 18
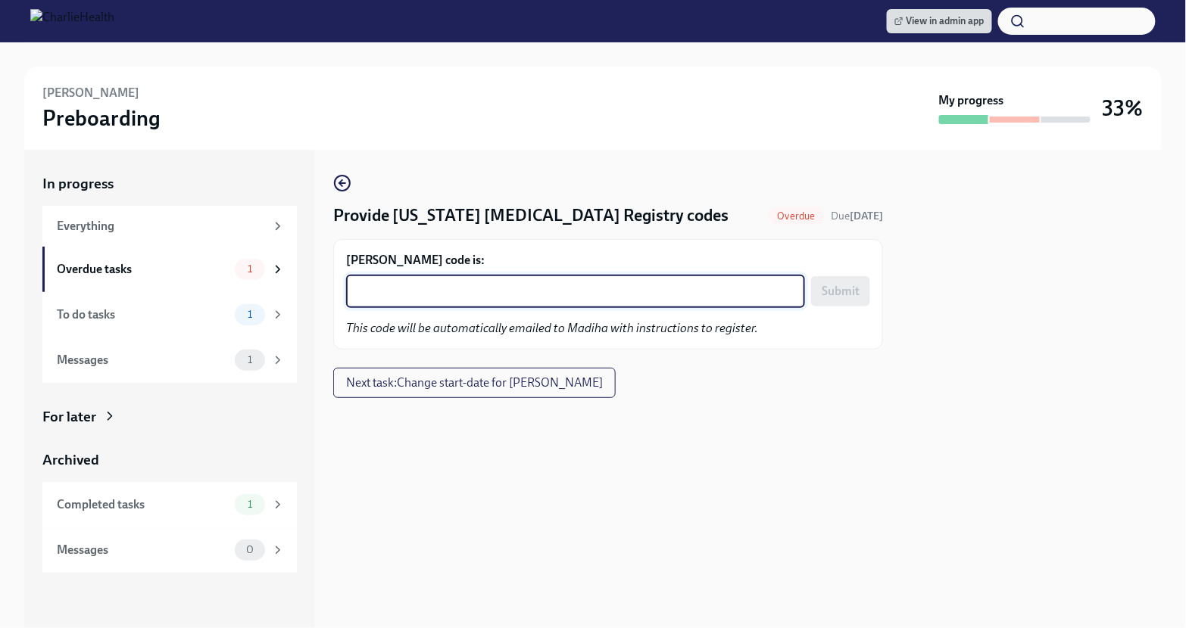
paste textarea "K4G65ZGG6K2E"
type textarea "K4G65ZGG6K2E"
click at [831, 290] on span "Submit" at bounding box center [840, 291] width 38 height 15
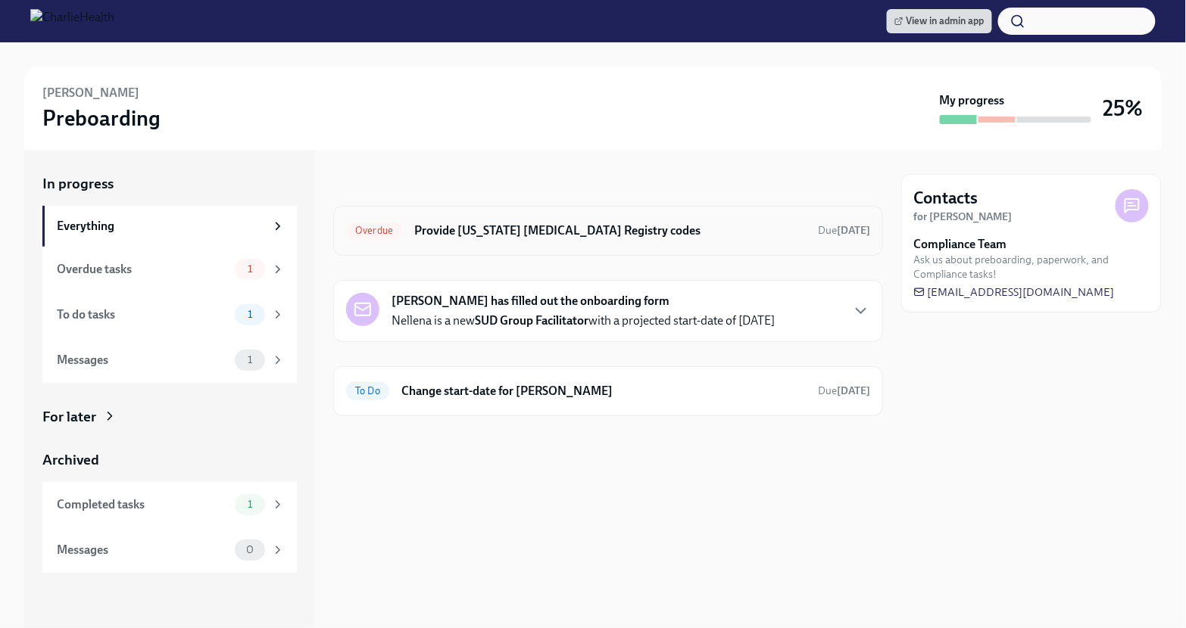
click at [606, 240] on div "Overdue Provide Pennsylvania Child Abuse Registry codes Due 6 days ago" at bounding box center [608, 231] width 524 height 24
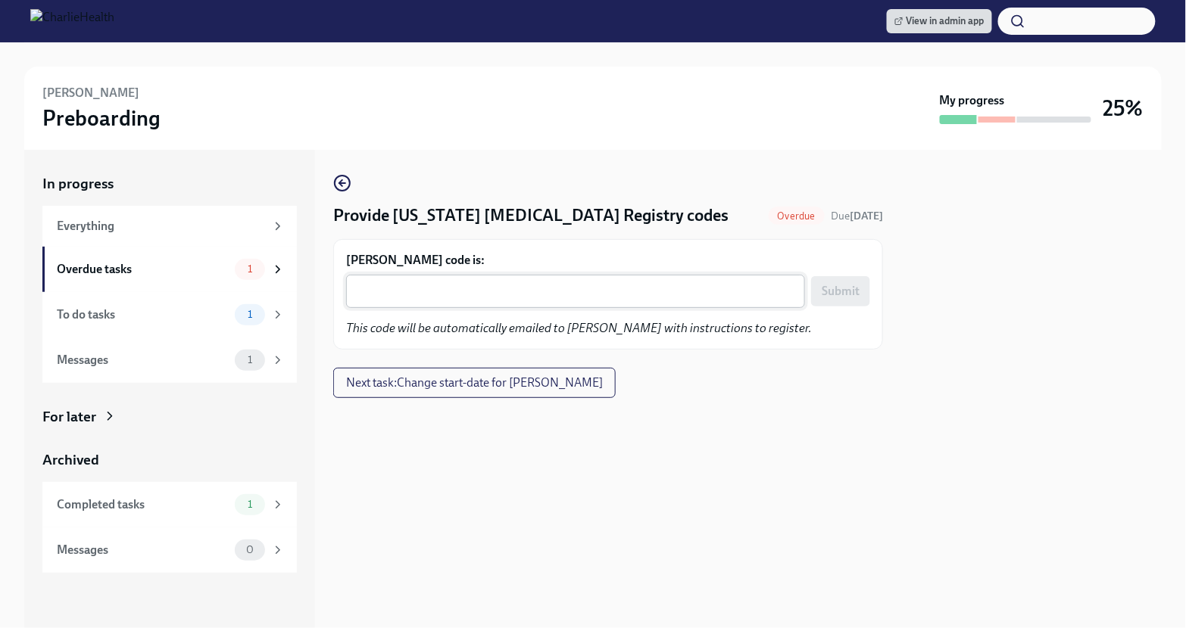
click at [493, 283] on textarea "Nellena Lindhorst's code is:" at bounding box center [575, 291] width 441 height 18
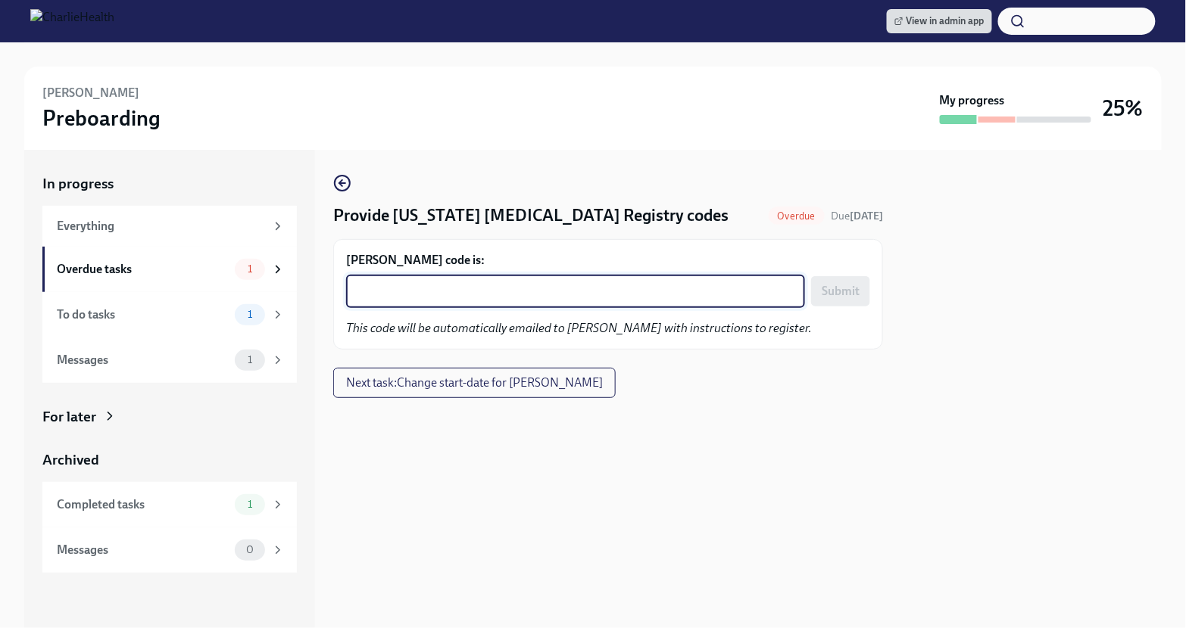
paste textarea "2BW7RTUYQFRD"
type textarea "2BW7RTUYQFRD"
click at [855, 293] on span "Submit" at bounding box center [840, 291] width 38 height 15
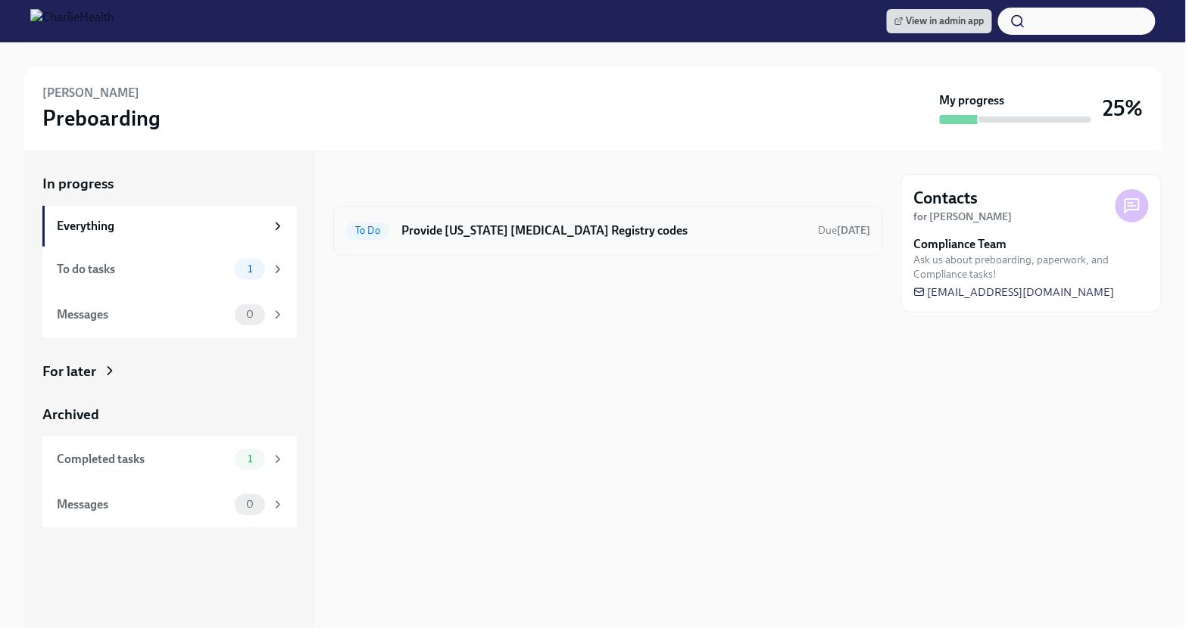
click at [575, 229] on h6 "Provide [US_STATE] [MEDICAL_DATA] Registry codes" at bounding box center [603, 231] width 404 height 17
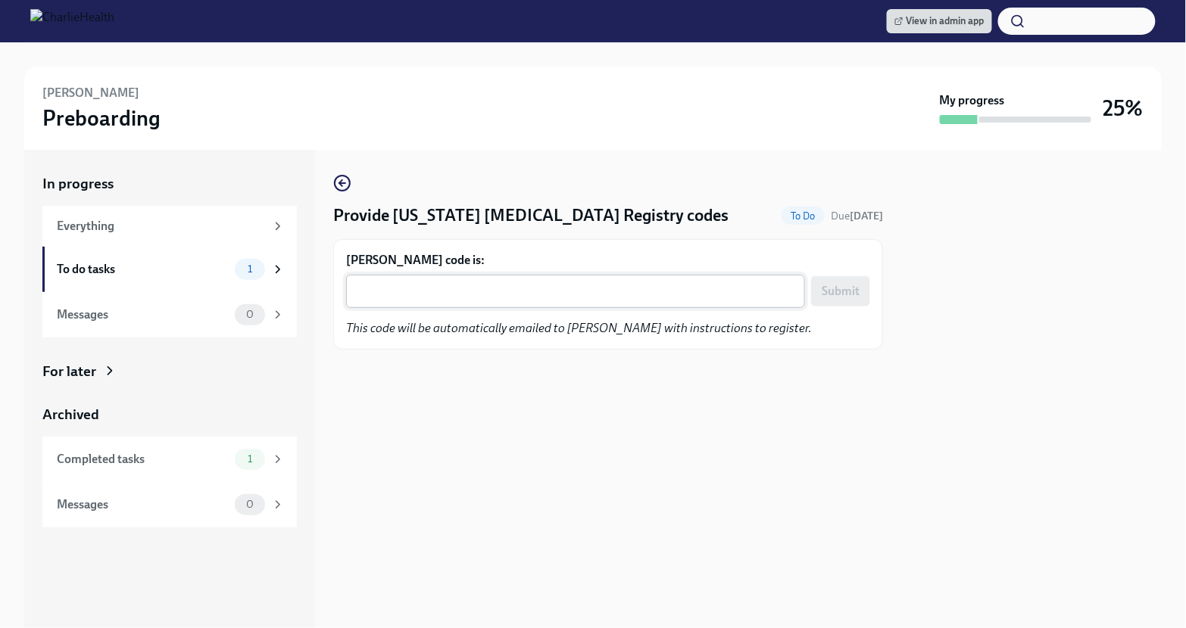
click at [524, 304] on div "x ​" at bounding box center [575, 291] width 459 height 33
click at [457, 285] on textarea "[PERSON_NAME] code is:" at bounding box center [575, 291] width 441 height 18
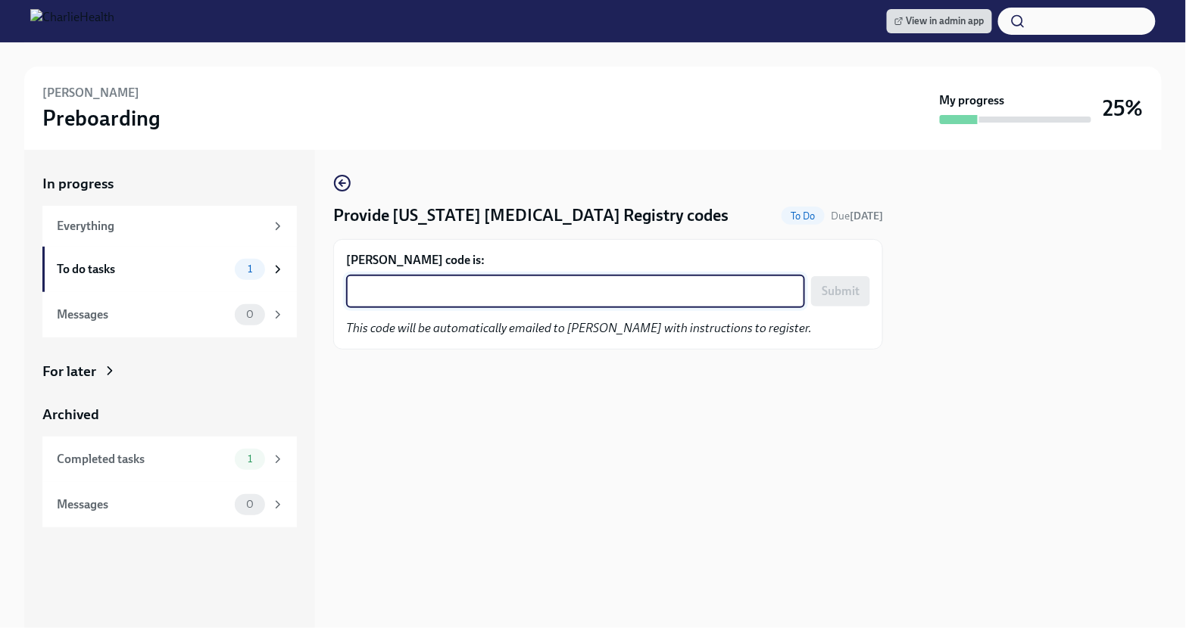
paste textarea "6F42G4I3GS8L"
type textarea "6F42G4I3GS8L"
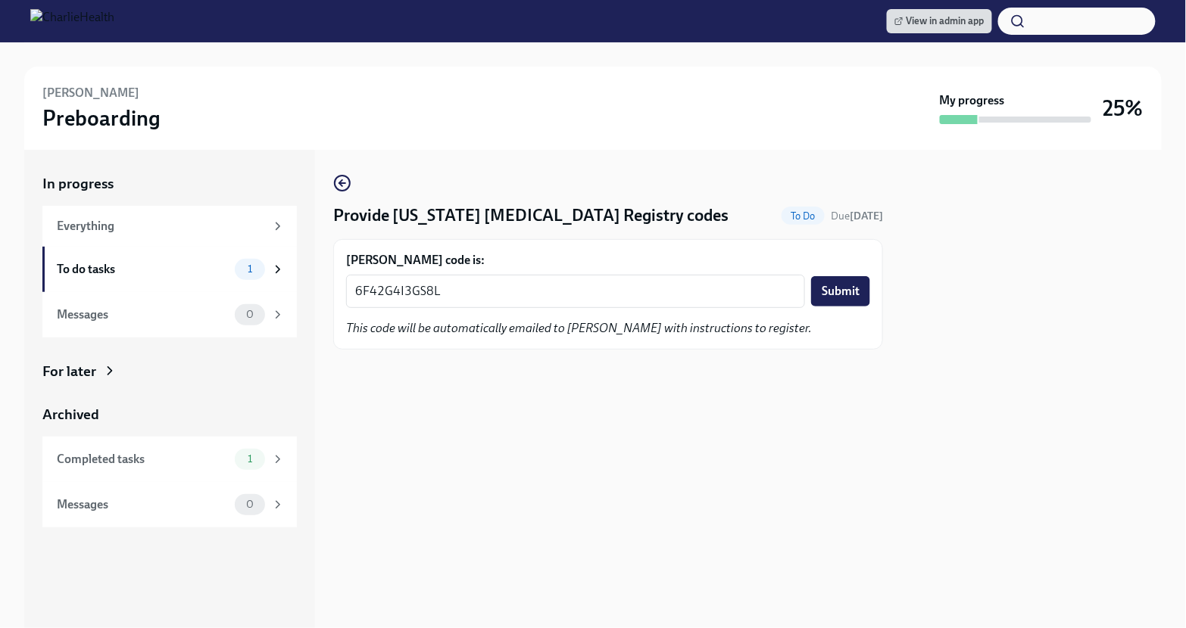
click at [783, 394] on div at bounding box center [608, 374] width 550 height 48
click at [830, 286] on span "Submit" at bounding box center [840, 291] width 38 height 15
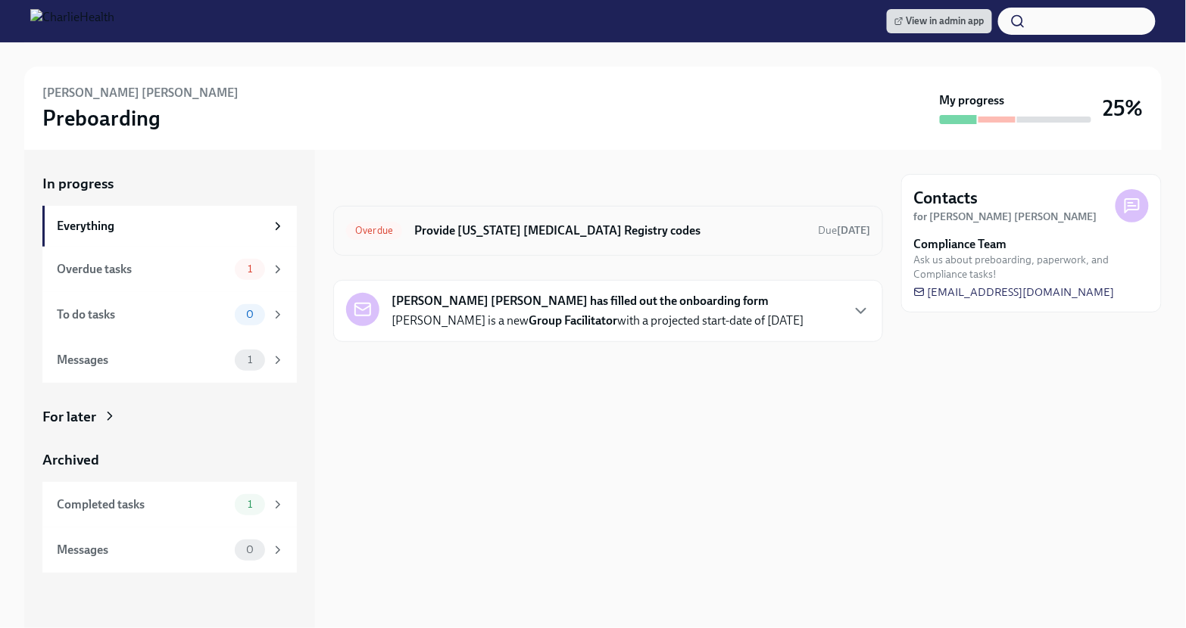
click at [687, 237] on h6 "Provide [US_STATE] [MEDICAL_DATA] Registry codes" at bounding box center [609, 231] width 391 height 17
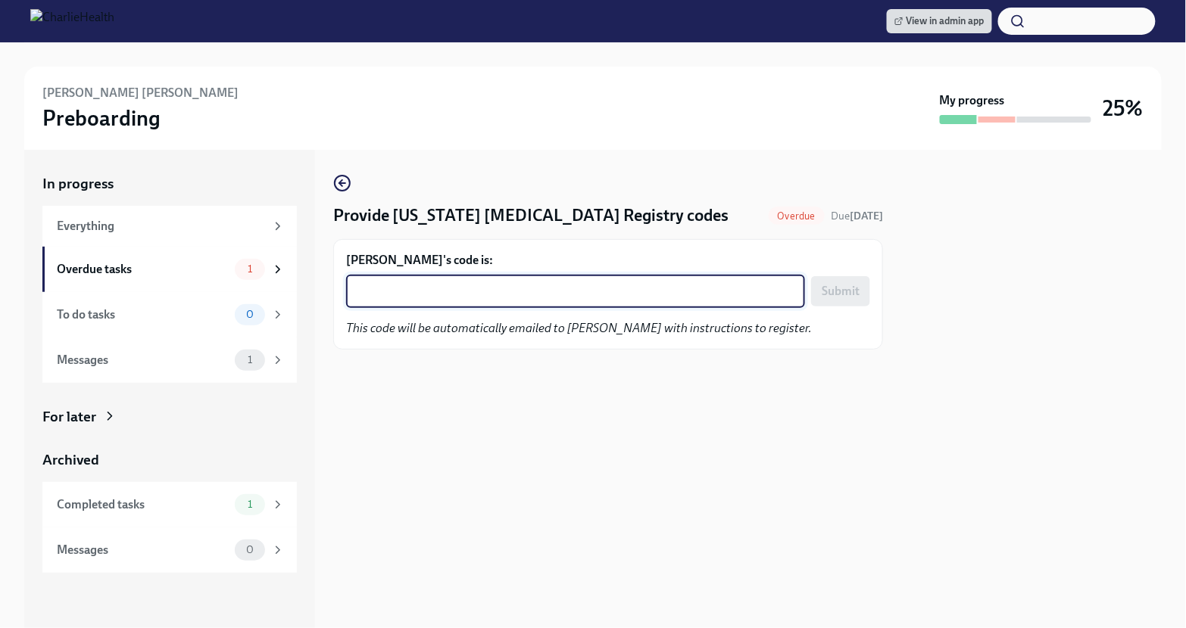
click at [594, 297] on textarea "[PERSON_NAME]'s code is:" at bounding box center [575, 291] width 441 height 18
paste textarea "IDGSOV97HER1"
type textarea "IDGSOV97HER1"
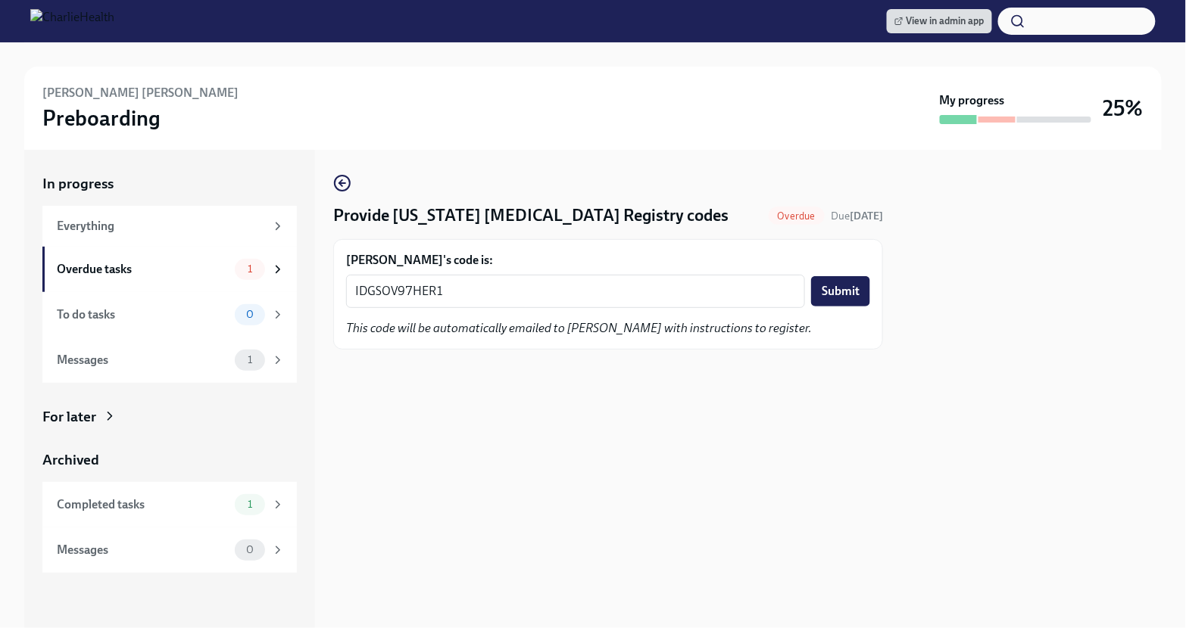
click at [847, 275] on div "IDGSOV97HER1 x ​ Submit" at bounding box center [608, 291] width 524 height 33
click at [841, 292] on span "Submit" at bounding box center [840, 291] width 38 height 15
